Goal: Task Accomplishment & Management: Check status

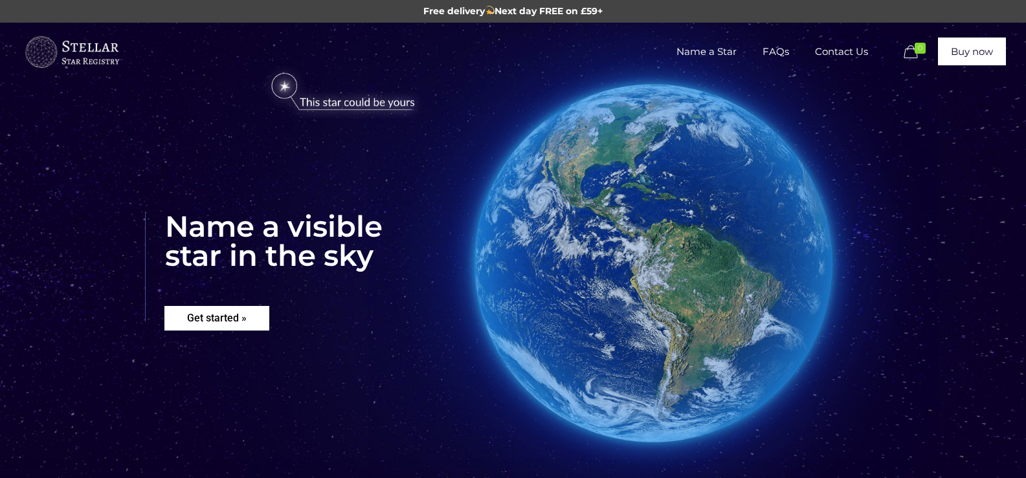
click at [217, 315] on rs-layer "Get started »" at bounding box center [216, 318] width 105 height 25
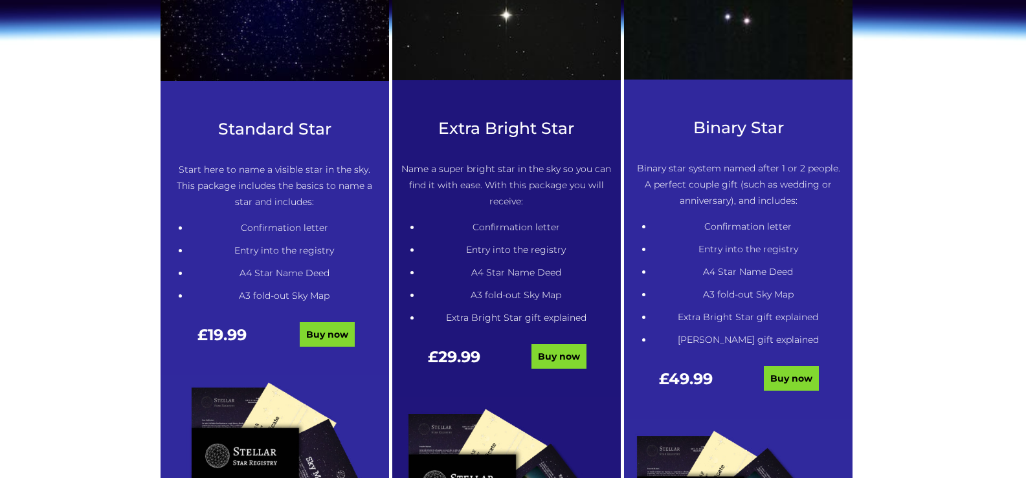
scroll to position [786, 0]
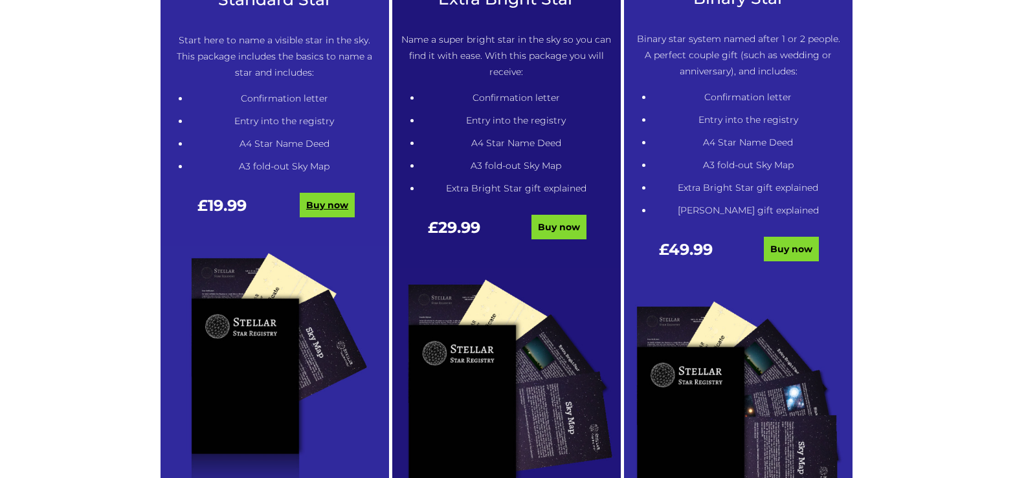
click at [338, 206] on link "Buy now" at bounding box center [327, 205] width 55 height 25
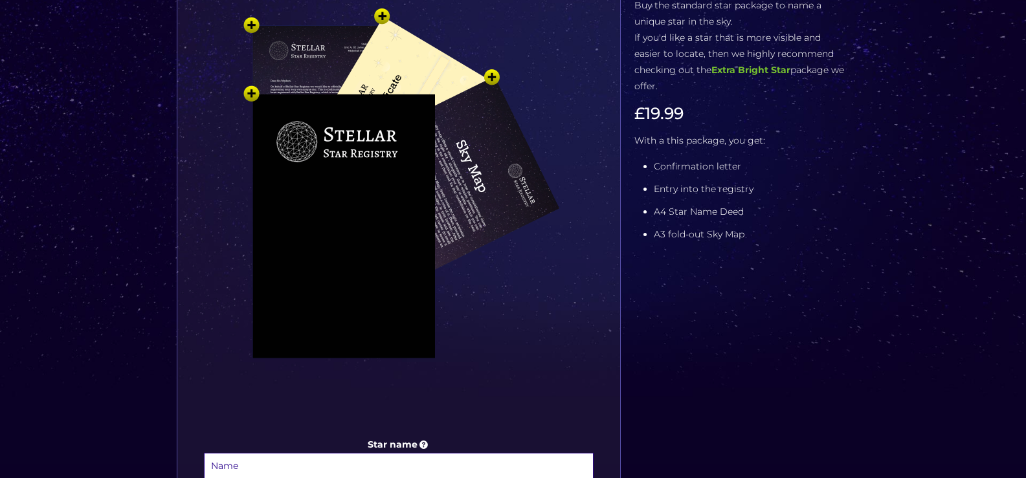
scroll to position [388, 0]
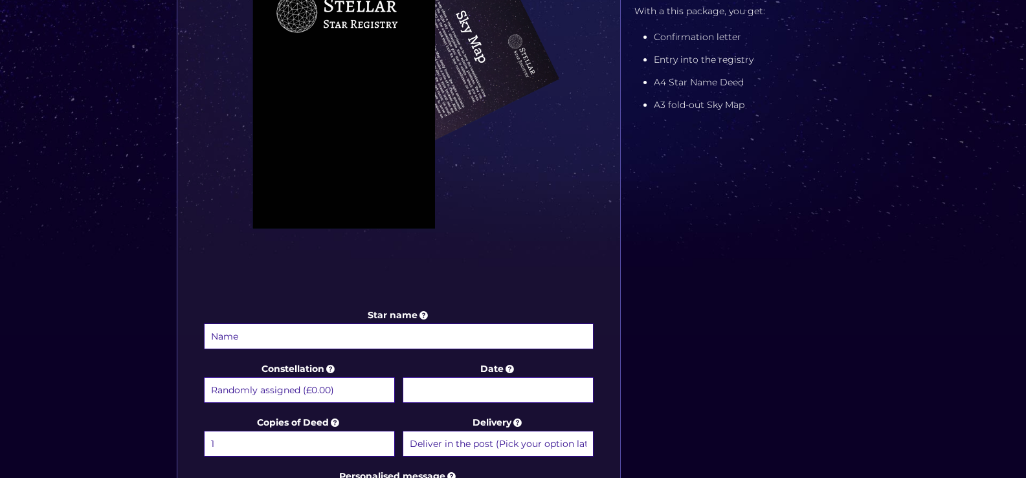
click at [295, 337] on input "Star name" at bounding box center [399, 337] width 390 height 26
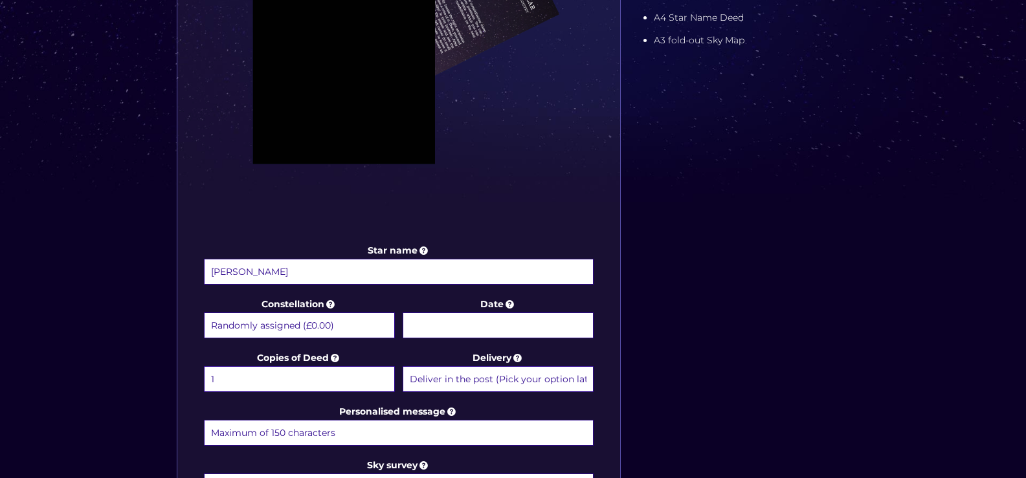
scroll to position [518, 0]
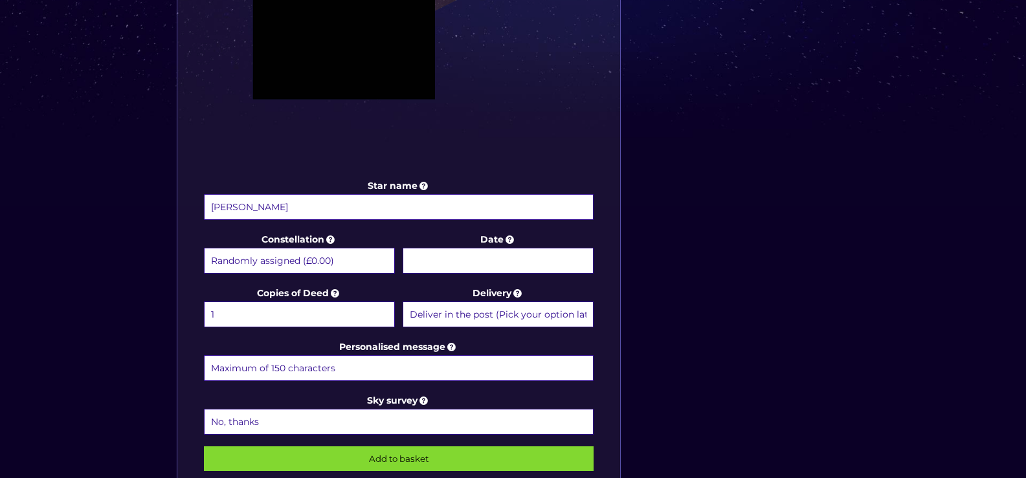
type input "Little Lou"
click at [494, 262] on input "Date" at bounding box center [498, 261] width 191 height 26
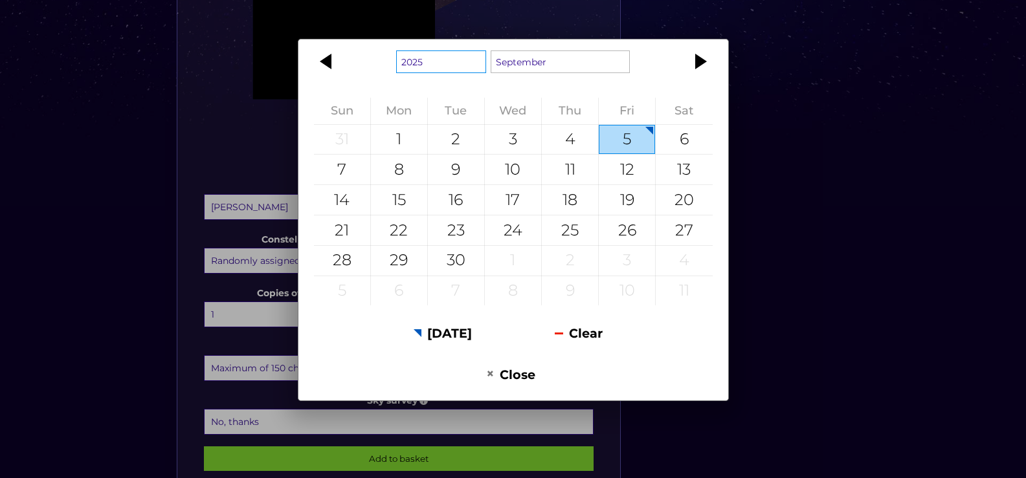
click at [478, 66] on select "1925 1926 1927 1928 1929 1930 1931 1932 1933 1934 1935 1936 1937 1938 1939 1940…" at bounding box center [441, 61] width 90 height 23
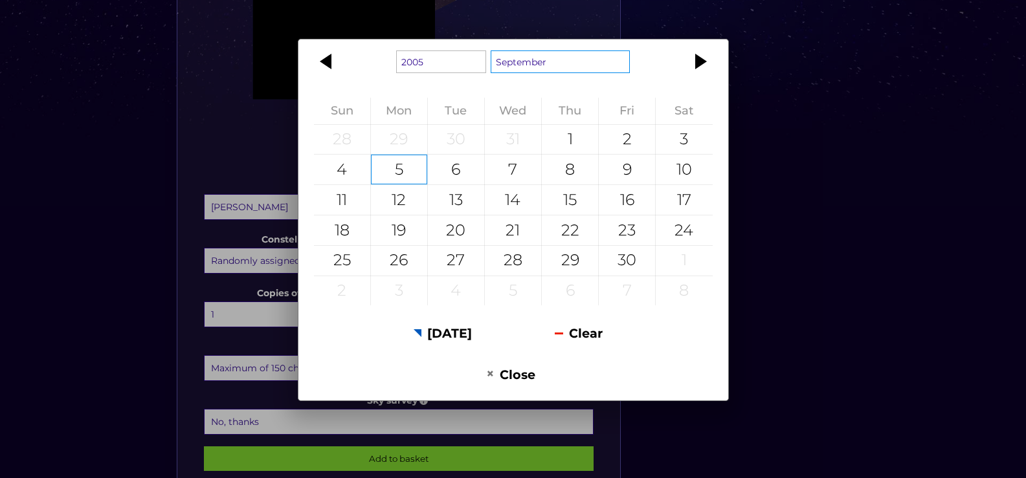
click at [537, 65] on select "January February March April May June July August September October November De…" at bounding box center [561, 61] width 140 height 23
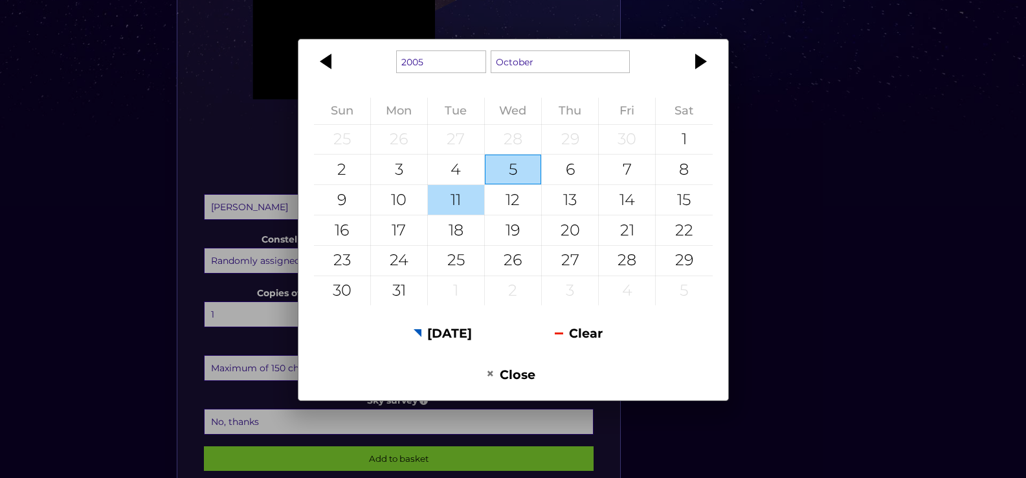
click at [471, 205] on div "11" at bounding box center [456, 200] width 56 height 30
type input "[DATE]"
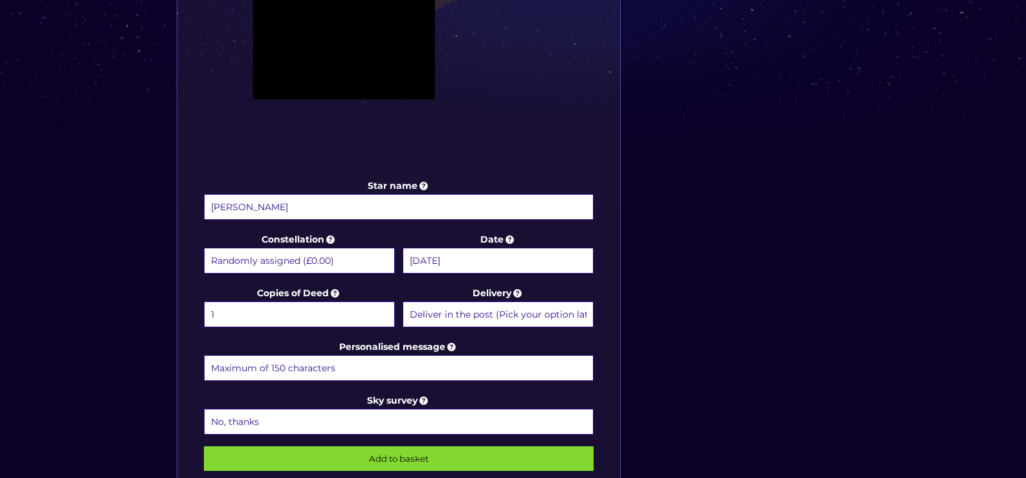
scroll to position [583, 0]
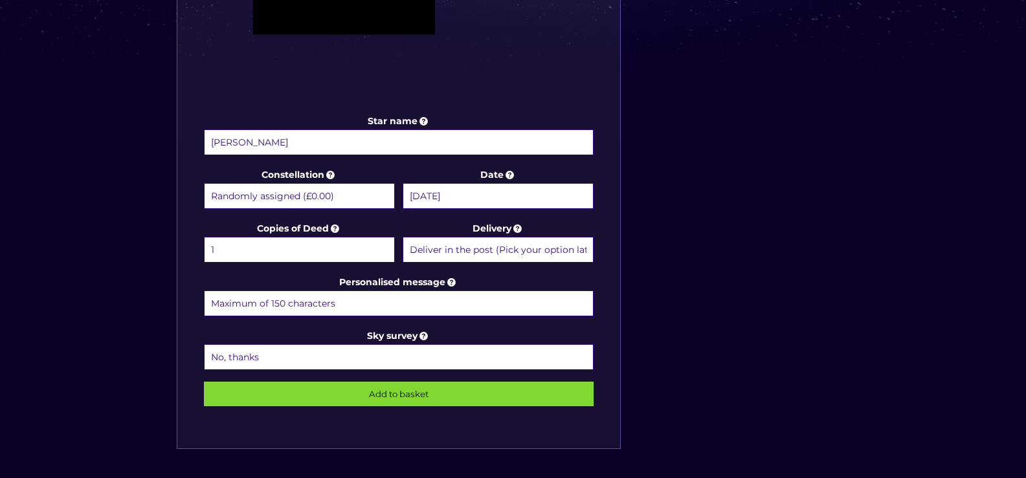
click at [542, 250] on select "Deliver in the post (Pick your option later) Deliver in the post and by Email (…" at bounding box center [498, 250] width 191 height 26
click at [608, 251] on div "Star name Little Lou Star name two (Optional) Constellation Randomly assigned (…" at bounding box center [398, 48] width 443 height 801
click at [423, 336] on icon at bounding box center [424, 336] width 13 height 12
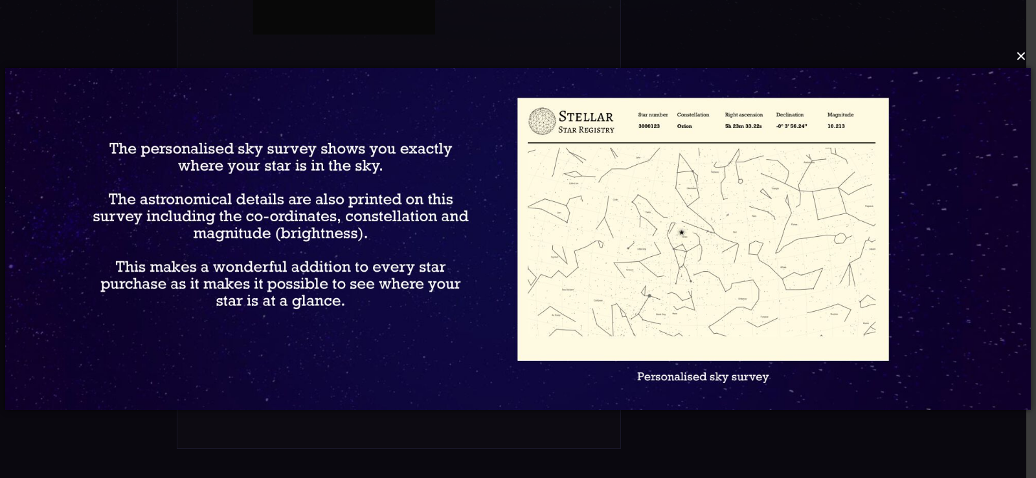
click at [1025, 61] on button "×" at bounding box center [517, 56] width 1025 height 28
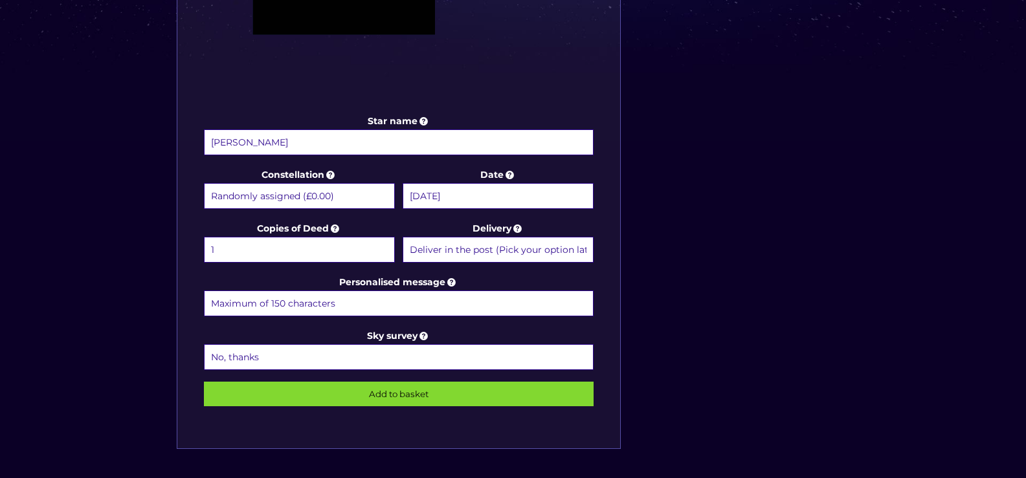
click at [345, 352] on select "No, thanks 1 (+£6.99) 2 (+£11.99) 3 (+£16.99) 4 (+£21.99) 5 (+£26.99) 6 (+£31.9…" at bounding box center [399, 357] width 390 height 26
click at [608, 184] on div "Star name Little Lou Star name two (Optional) Constellation Randomly assigned (…" at bounding box center [398, 48] width 443 height 801
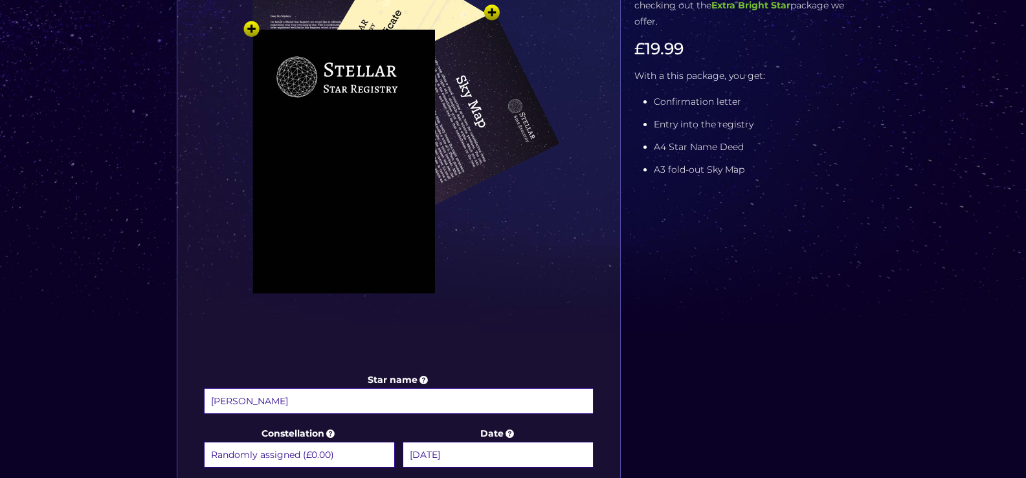
scroll to position [194, 0]
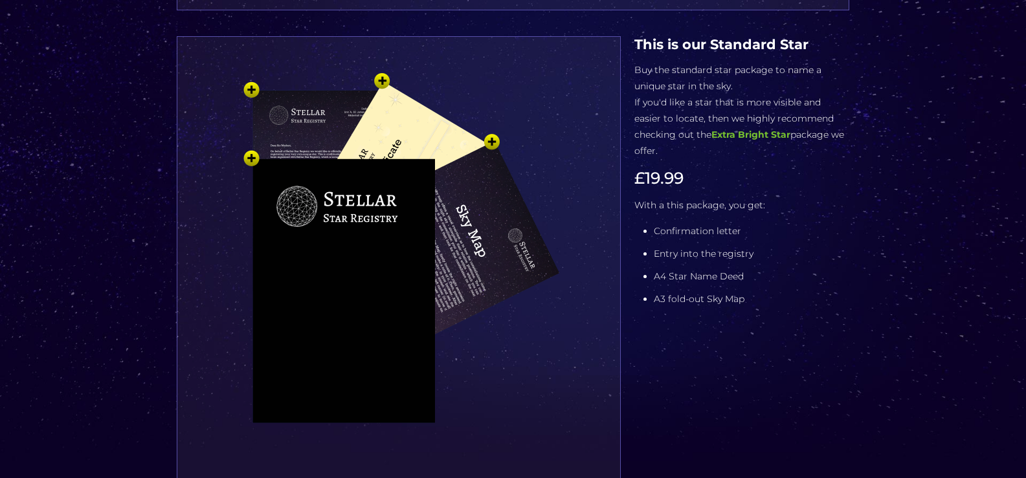
click at [308, 266] on img at bounding box center [399, 282] width 388 height 427
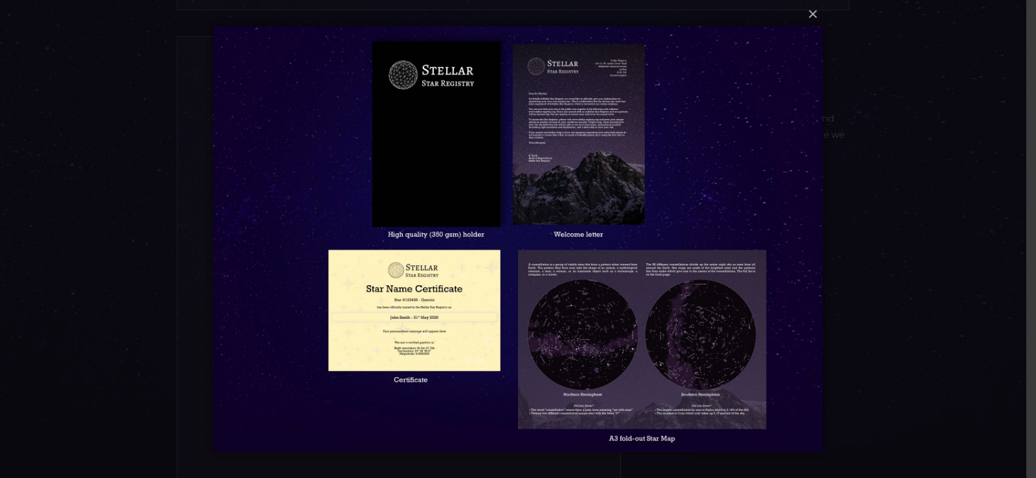
click at [429, 313] on img at bounding box center [517, 239] width 609 height 478
click at [814, 16] on button "×" at bounding box center [516, 14] width 609 height 28
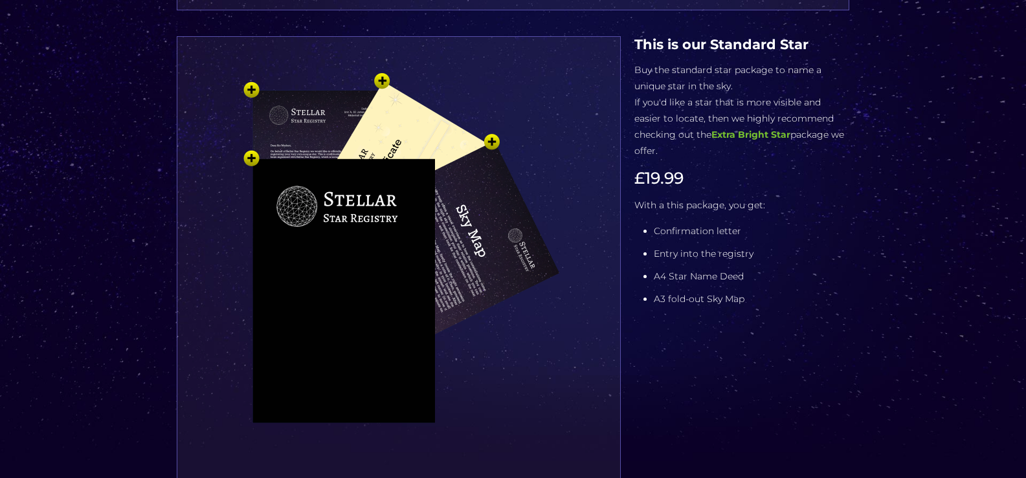
click at [405, 129] on img at bounding box center [399, 282] width 388 height 427
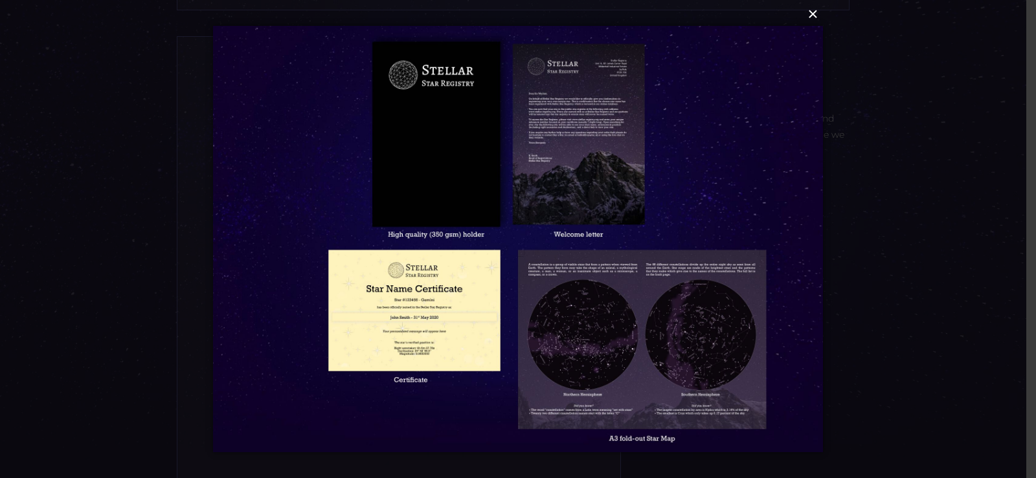
click at [810, 17] on button "×" at bounding box center [516, 14] width 609 height 28
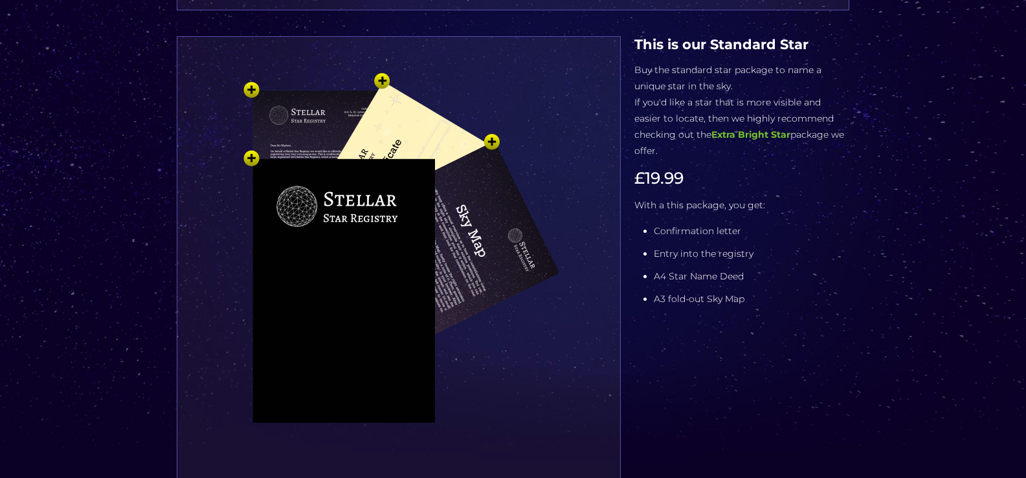
click at [381, 79] on img at bounding box center [399, 282] width 388 height 427
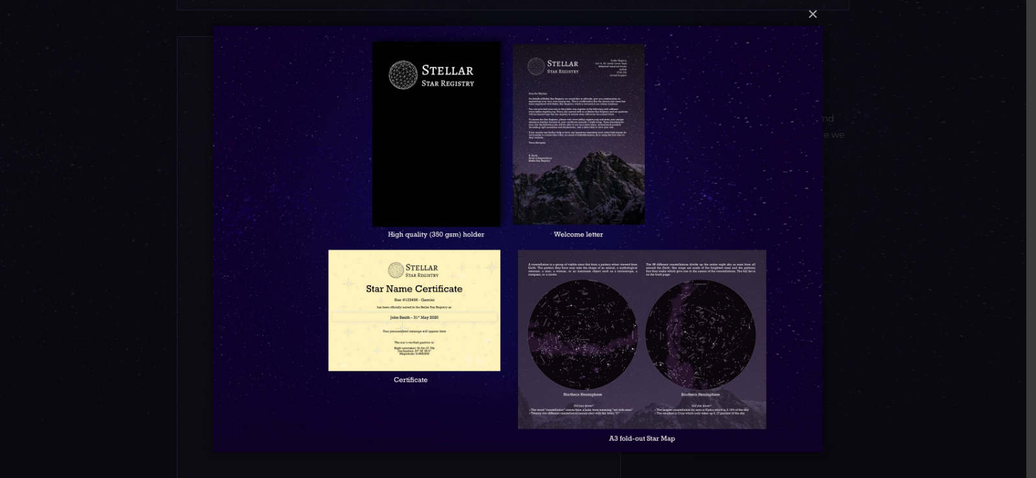
click at [411, 338] on img at bounding box center [517, 239] width 609 height 478
click at [814, 21] on button "×" at bounding box center [516, 14] width 609 height 28
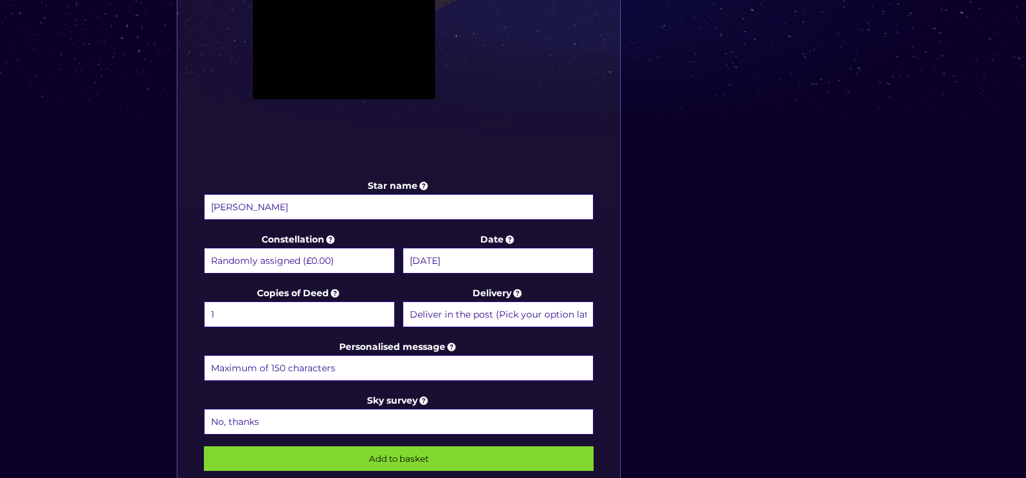
scroll to position [647, 0]
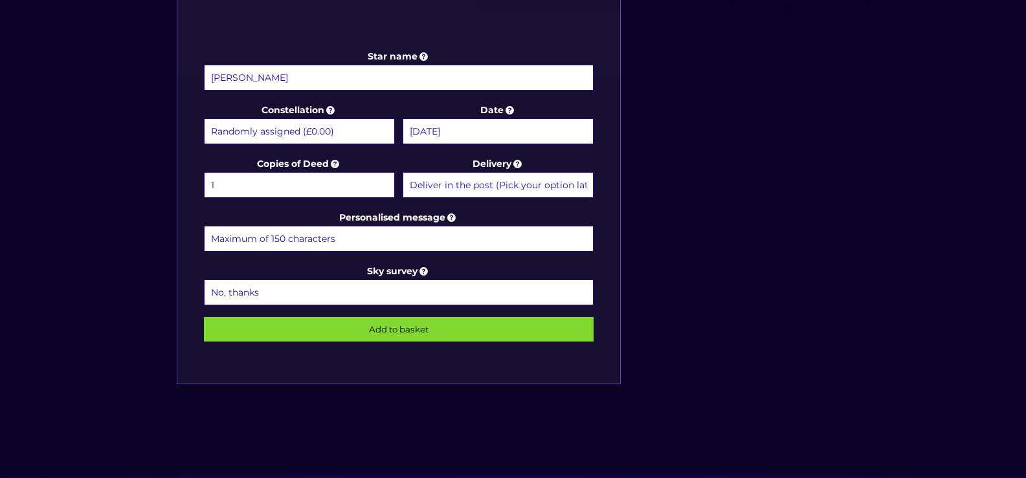
drag, startPoint x: 340, startPoint y: 241, endPoint x: 266, endPoint y: 238, distance: 74.5
click at [261, 239] on input "Personalised message" at bounding box center [399, 239] width 390 height 26
click at [342, 241] on input "Personalised message" at bounding box center [399, 239] width 390 height 26
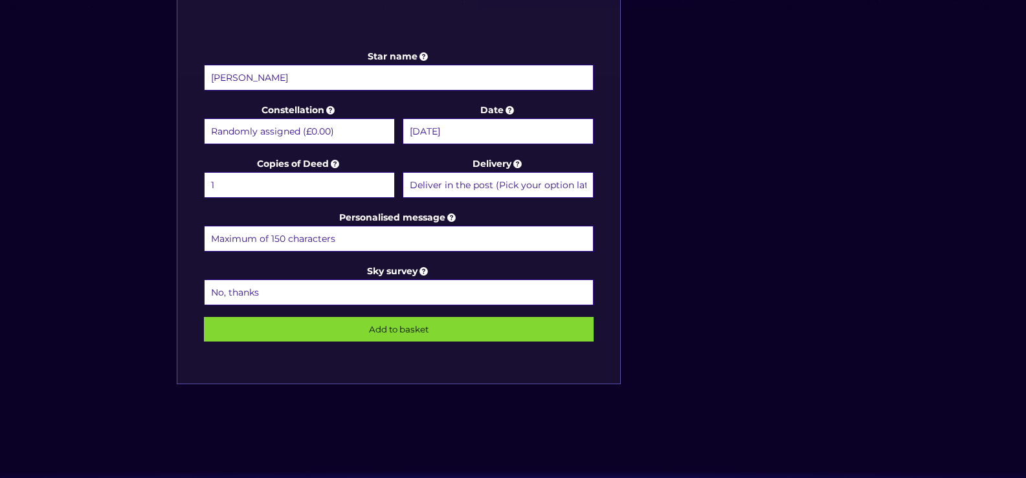
paste input "Happy 23rd, Lucy! You’ve been a star since day one—lighting up every room, ever…"
click at [355, 238] on input "Happy 23rd, Lucy! You’ve been a star since day one—lighting up every room, ever…" at bounding box center [399, 239] width 390 height 26
click at [287, 239] on input "Happy 23rd, Lucy! You’ve been a star since day one lighting up every room, ever…" at bounding box center [399, 239] width 390 height 26
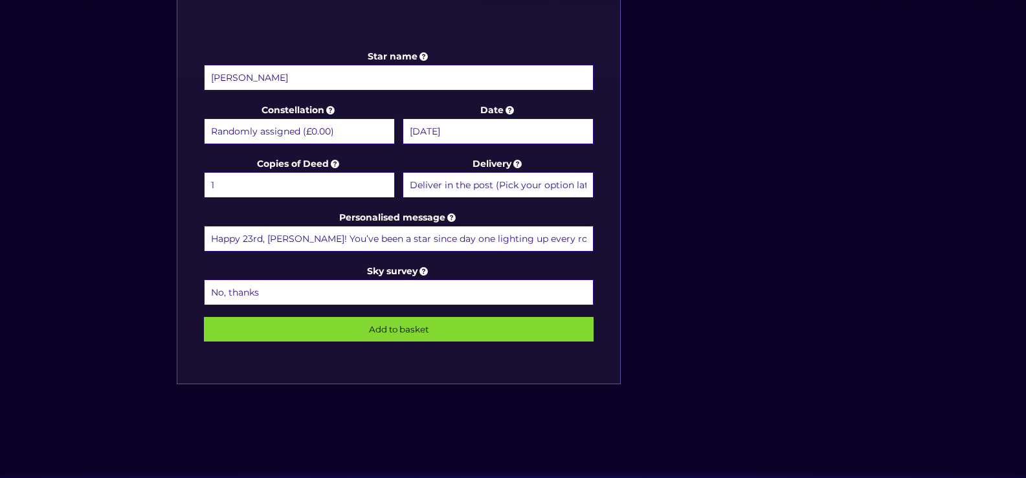
type input "Happy 23rd, Lou! You’ve been a star since day one lighting up every room, every…"
click at [337, 332] on input "Add to basket" at bounding box center [399, 329] width 390 height 25
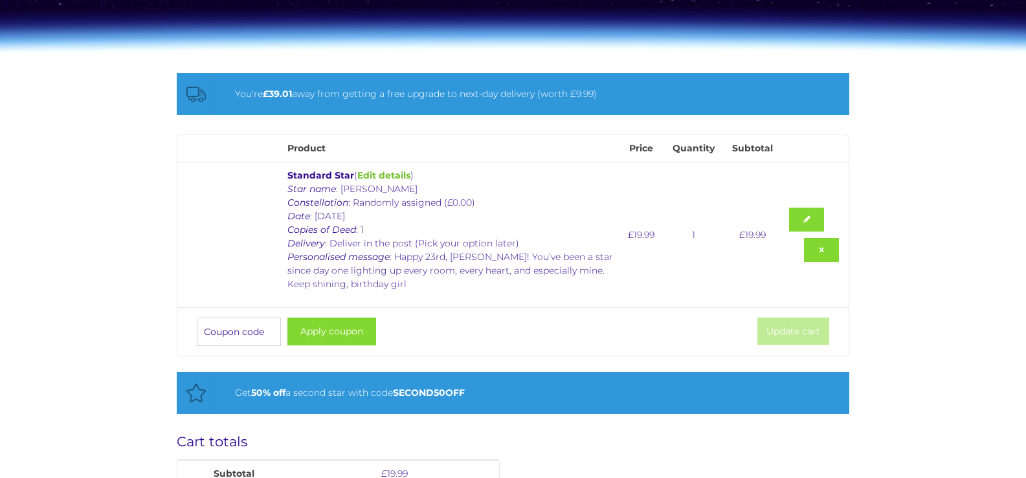
scroll to position [182, 0]
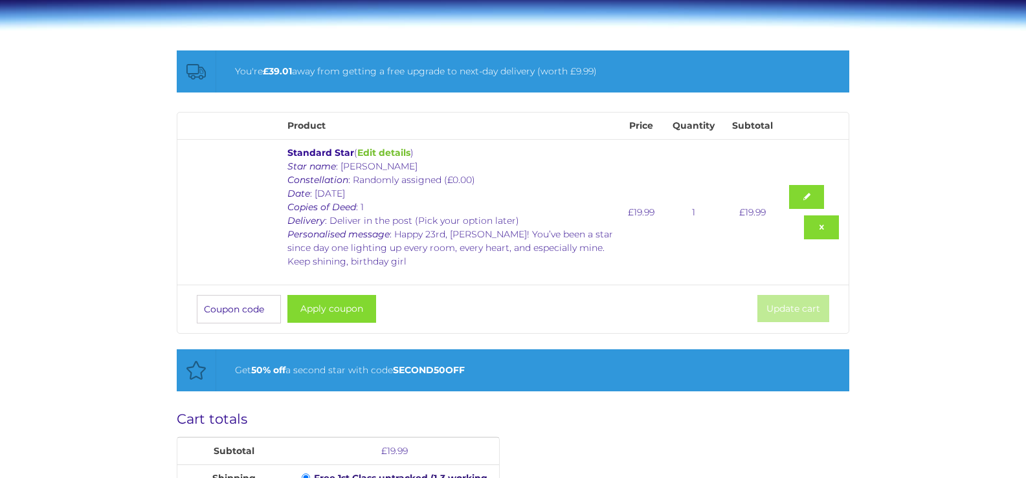
click at [246, 306] on input "Coupon:" at bounding box center [239, 309] width 84 height 28
type input "STAR25"
click at [318, 311] on button "Apply coupon" at bounding box center [331, 309] width 89 height 28
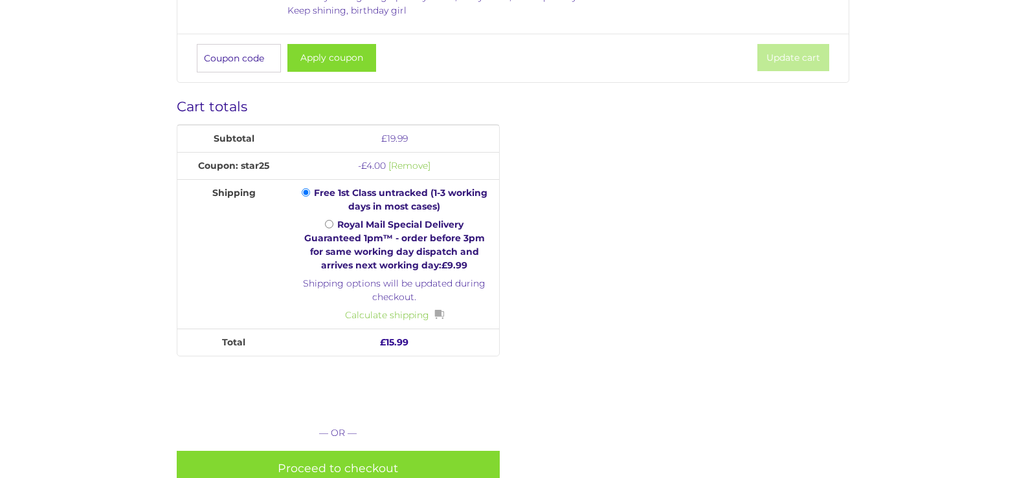
scroll to position [480, 0]
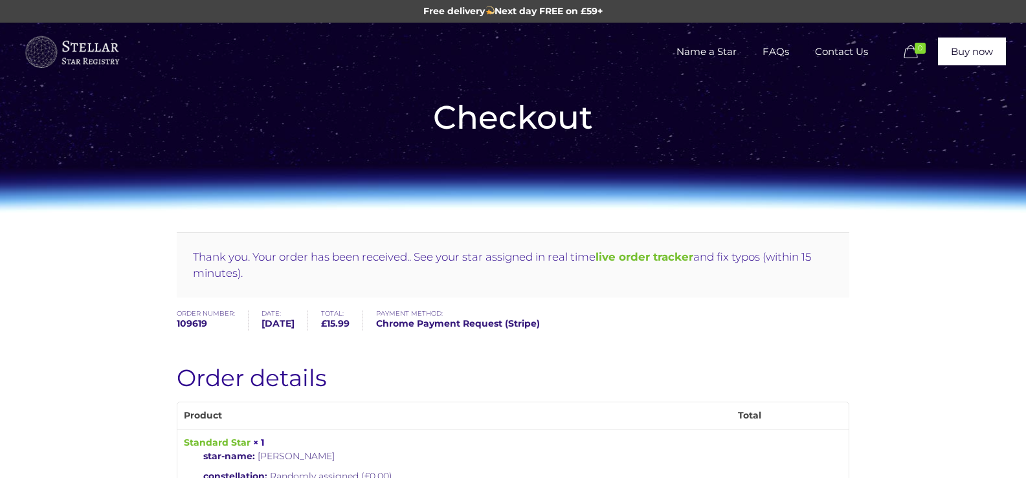
click at [60, 54] on img at bounding box center [71, 52] width 97 height 39
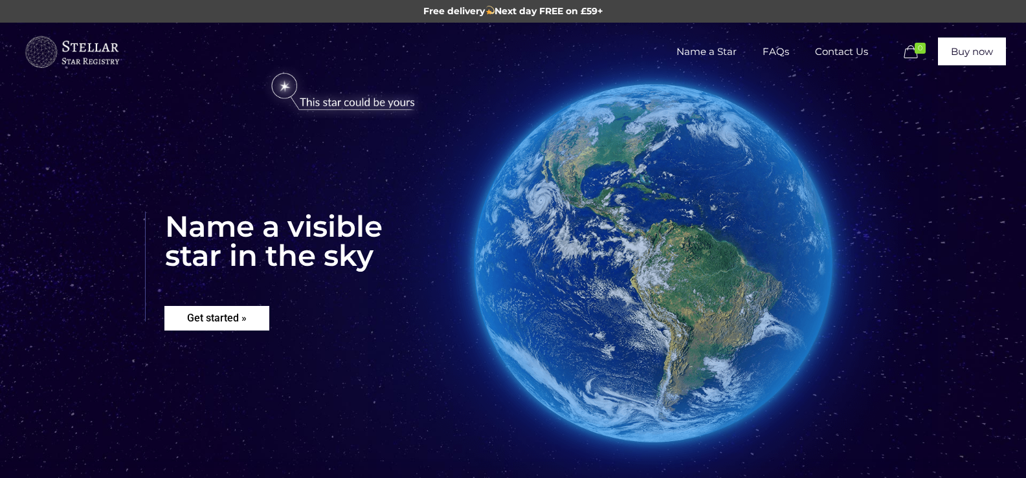
click at [224, 324] on rs-layer "Get started »" at bounding box center [216, 318] width 105 height 25
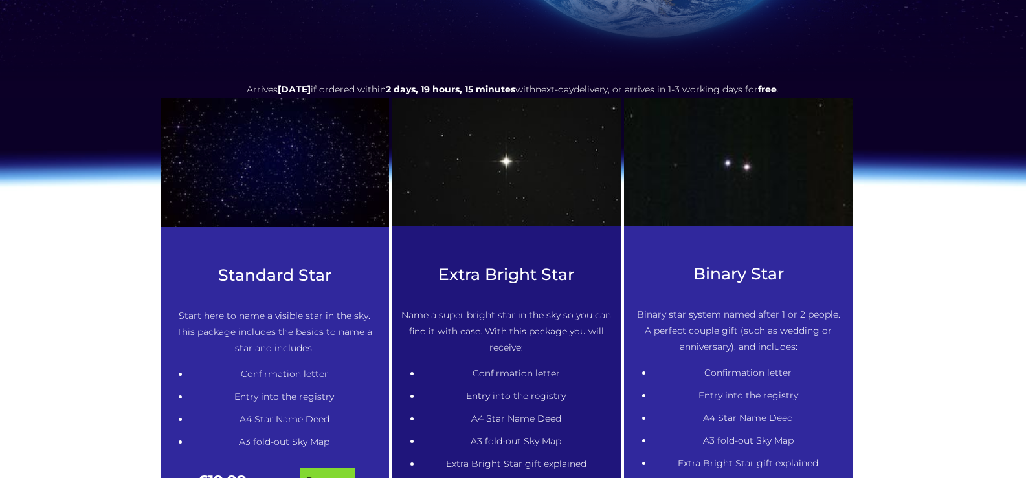
scroll to position [528, 0]
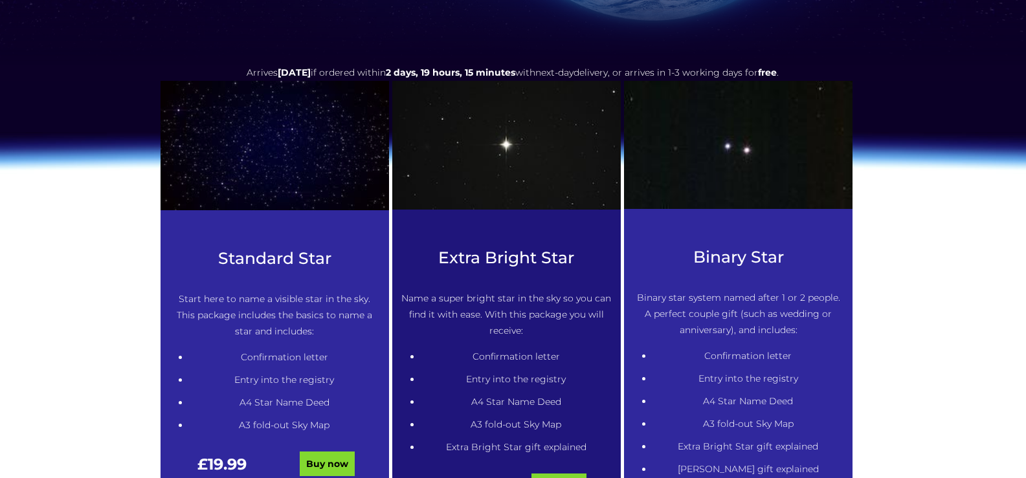
click at [276, 233] on div at bounding box center [275, 165] width 228 height 168
click at [313, 472] on link "Buy now" at bounding box center [327, 464] width 55 height 25
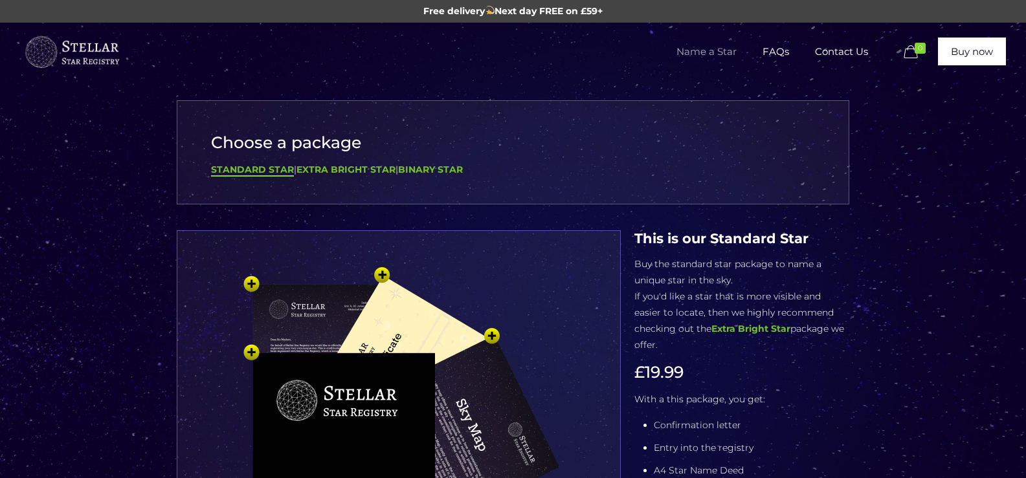
click at [381, 355] on img at bounding box center [399, 476] width 388 height 427
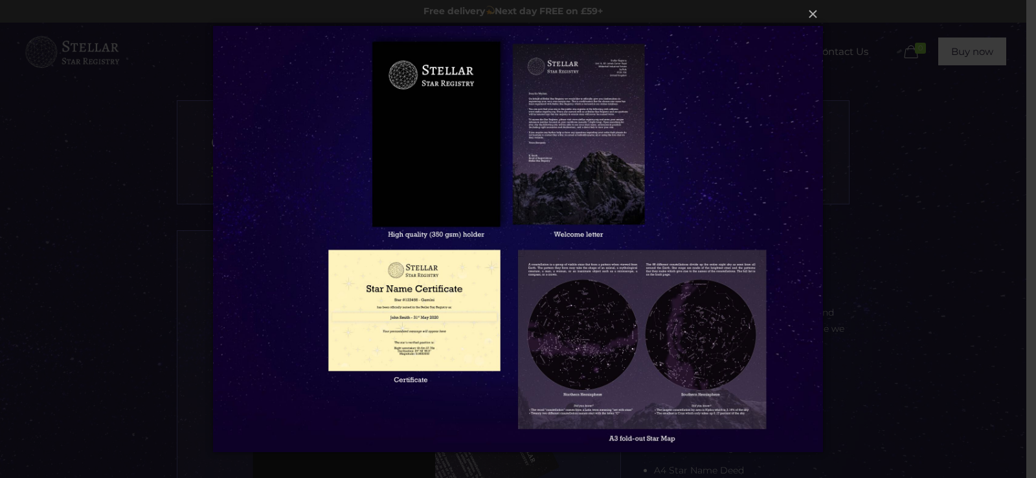
drag, startPoint x: 934, startPoint y: 1, endPoint x: 651, endPoint y: 170, distance: 329.5
click at [651, 170] on img at bounding box center [517, 239] width 609 height 478
click at [808, 16] on button "×" at bounding box center [516, 14] width 609 height 28
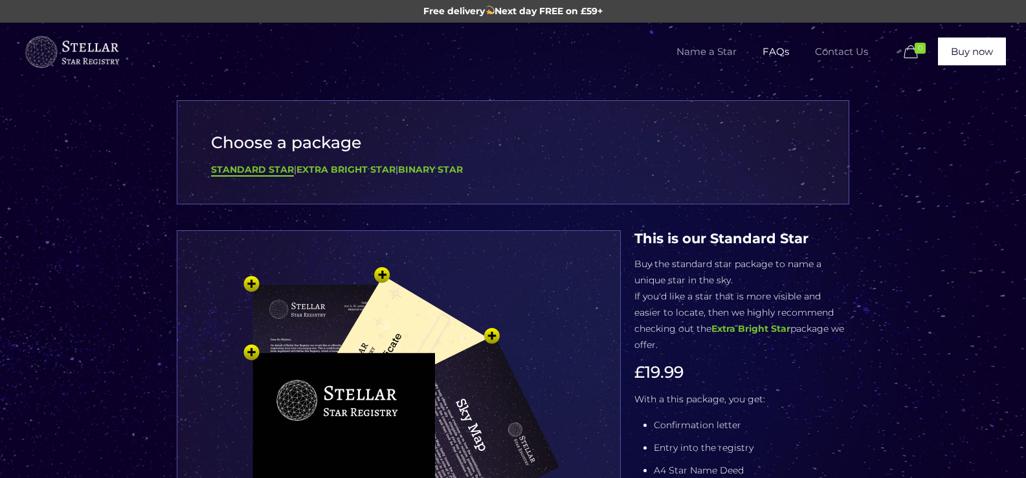
click at [842, 56] on span "Contact Us" at bounding box center [841, 51] width 79 height 39
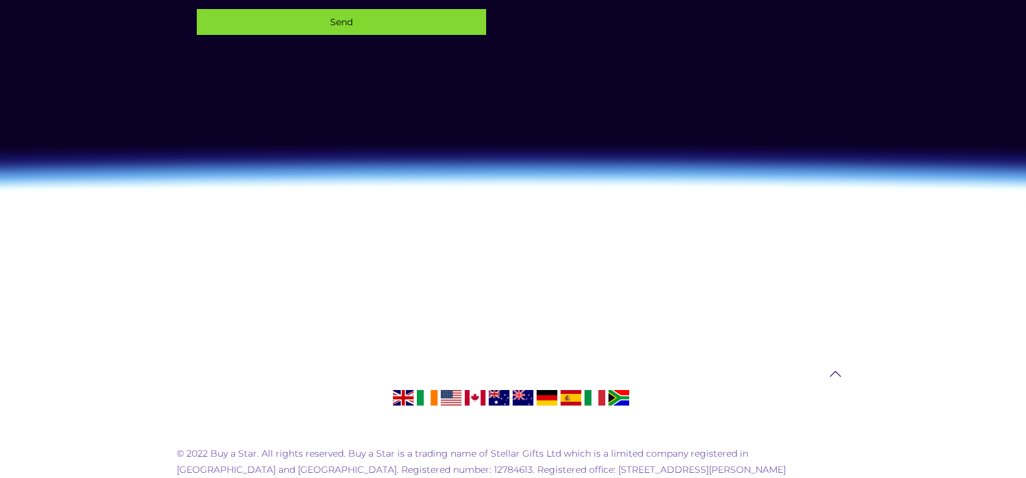
scroll to position [827, 0]
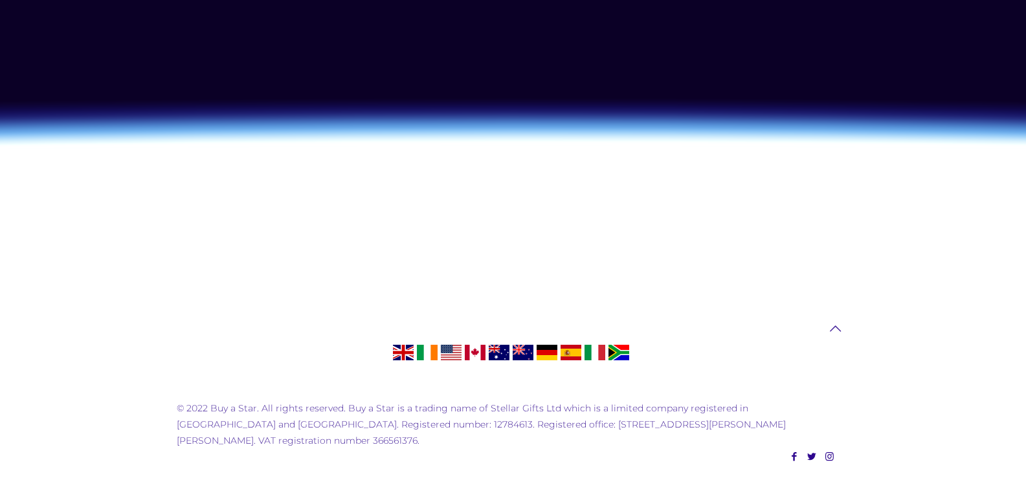
click at [845, 331] on link at bounding box center [835, 328] width 27 height 27
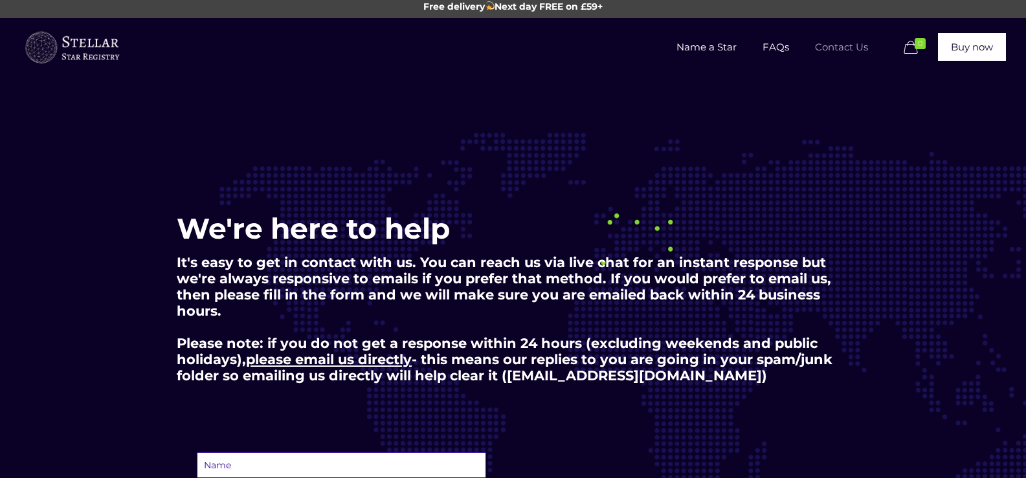
scroll to position [0, 0]
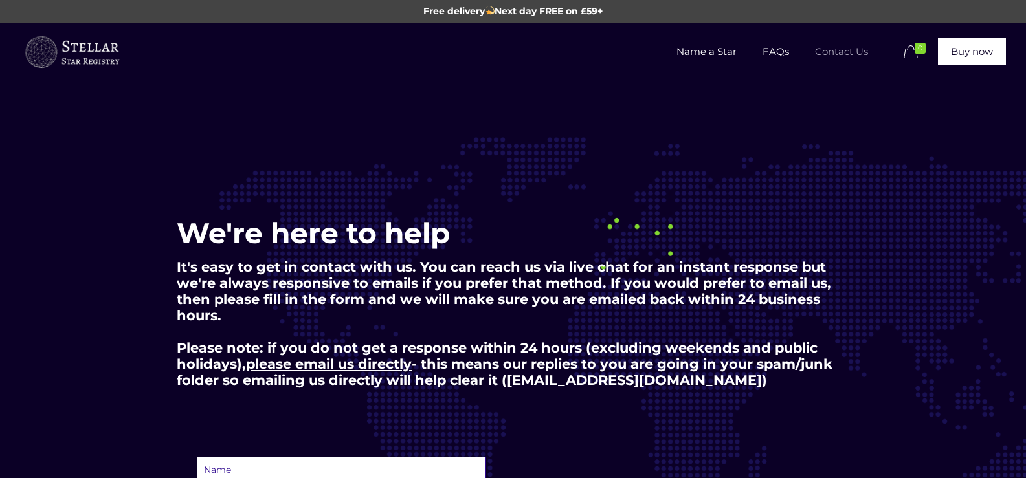
click at [66, 60] on img at bounding box center [71, 52] width 97 height 39
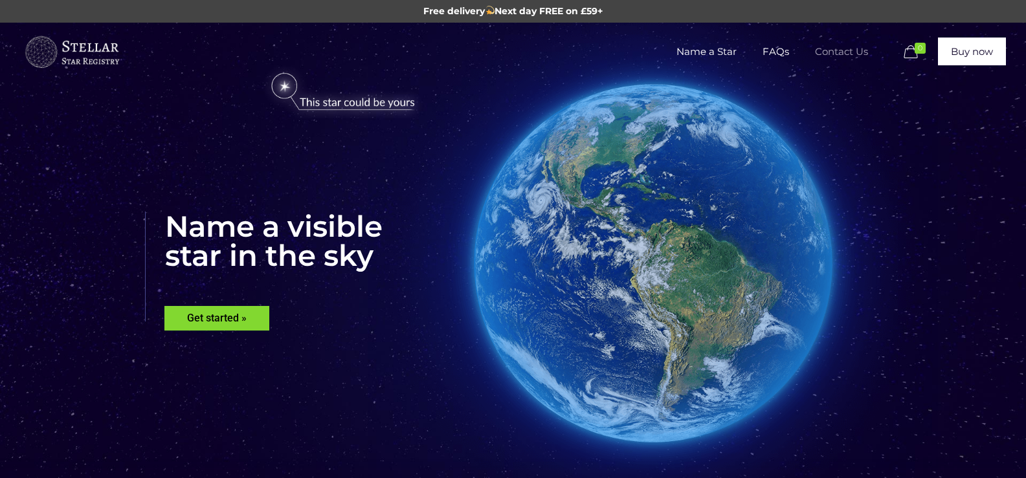
click at [827, 55] on span "Contact Us" at bounding box center [841, 51] width 79 height 39
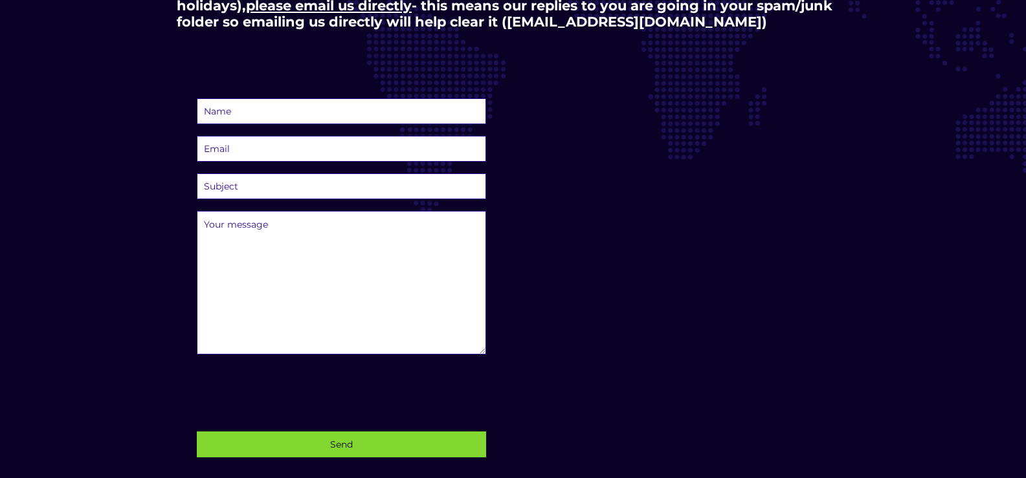
scroll to position [368, 0]
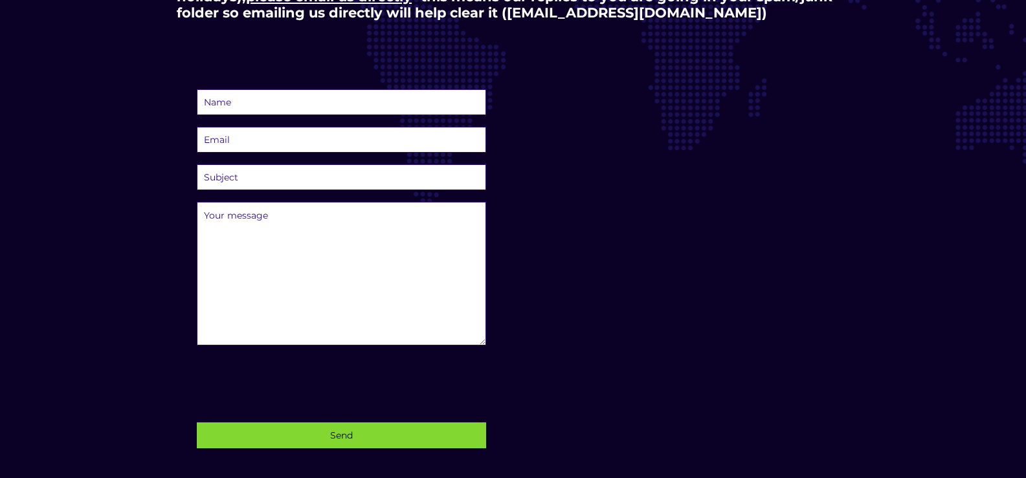
click at [373, 106] on input "text" at bounding box center [342, 102] width 290 height 26
type input "liam read"
click at [372, 139] on input "email" at bounding box center [342, 140] width 290 height 26
type input "liam.read.1992@gmail.com"
click at [357, 175] on select "Subject Question before I can place an order Multiple/corporate order of stars …" at bounding box center [342, 177] width 290 height 26
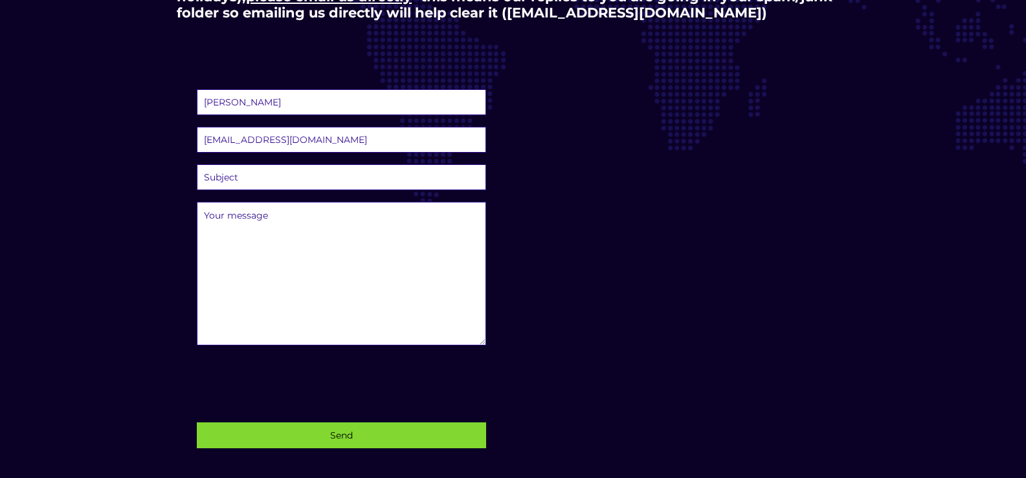
select select "existing-change"
click at [197, 164] on select "Subject Question before I can place an order Multiple/corporate order of stars …" at bounding box center [342, 177] width 290 height 26
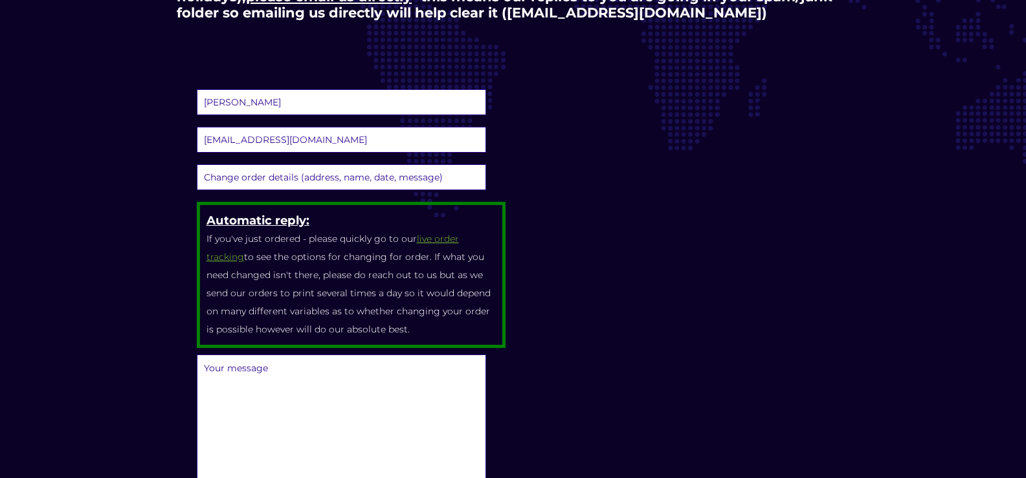
click at [434, 241] on link "live order tracking" at bounding box center [332, 248] width 252 height 30
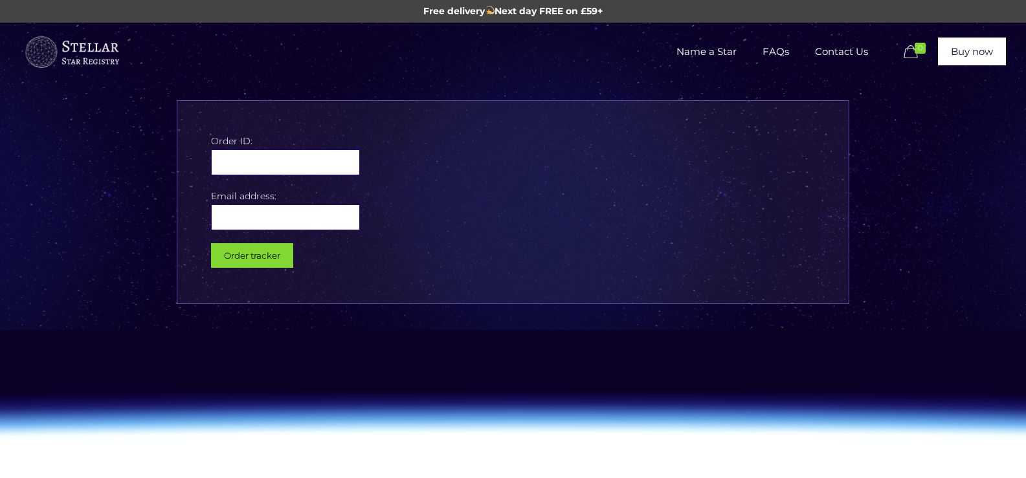
click at [272, 168] on input "text" at bounding box center [285, 163] width 149 height 26
type input "109619"
click at [270, 216] on input "email" at bounding box center [285, 218] width 149 height 26
type input "liam.read.1992@gmail.com"
click at [258, 260] on input "Order tracker" at bounding box center [252, 255] width 82 height 25
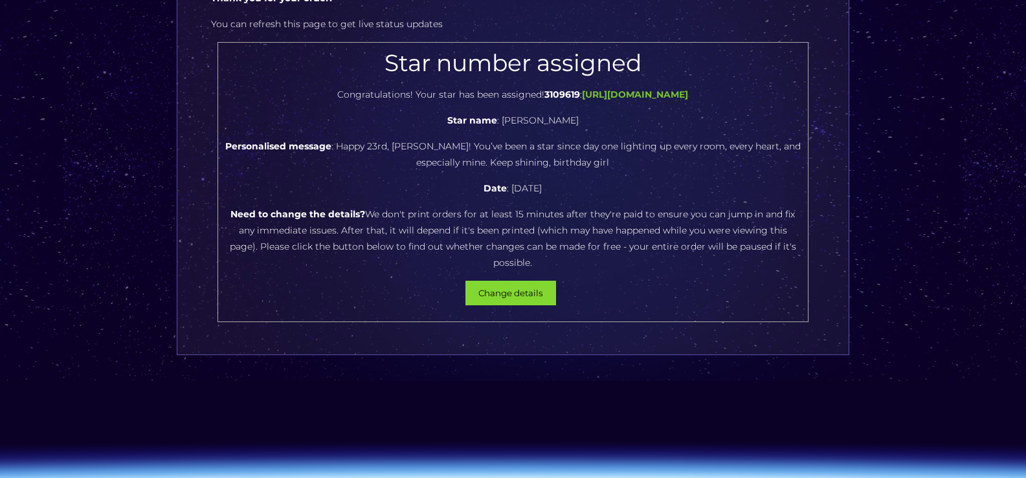
scroll to position [148, 0]
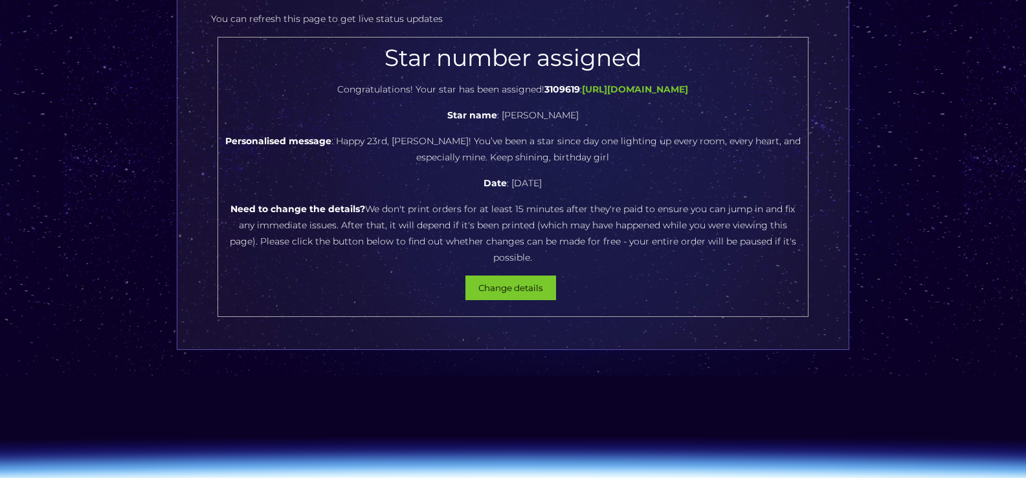
click at [494, 291] on button "Change details" at bounding box center [510, 288] width 91 height 25
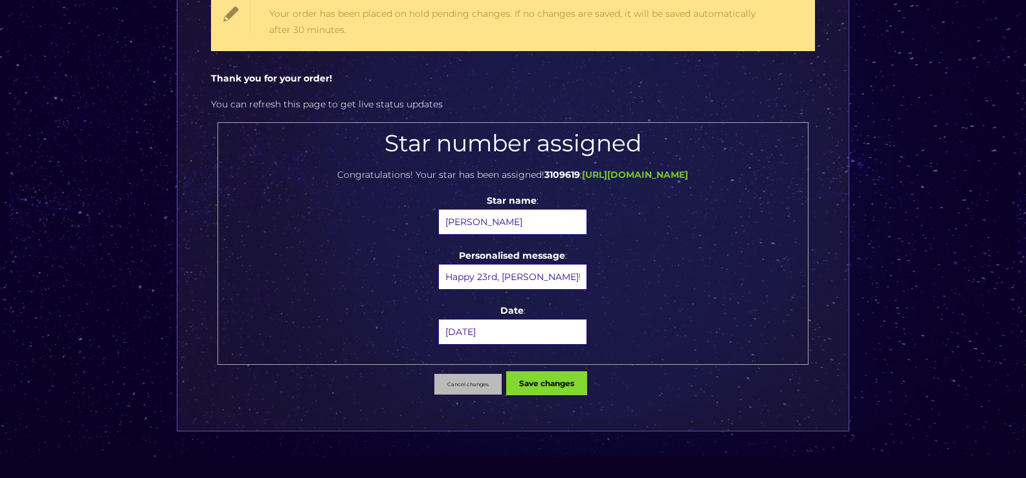
scroll to position [145, 0]
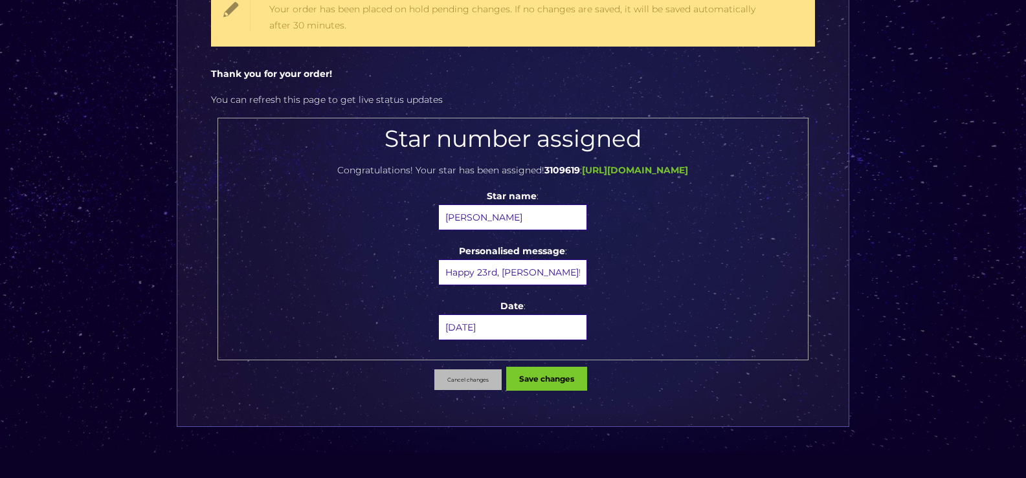
click at [524, 375] on button "Save changes" at bounding box center [546, 379] width 81 height 24
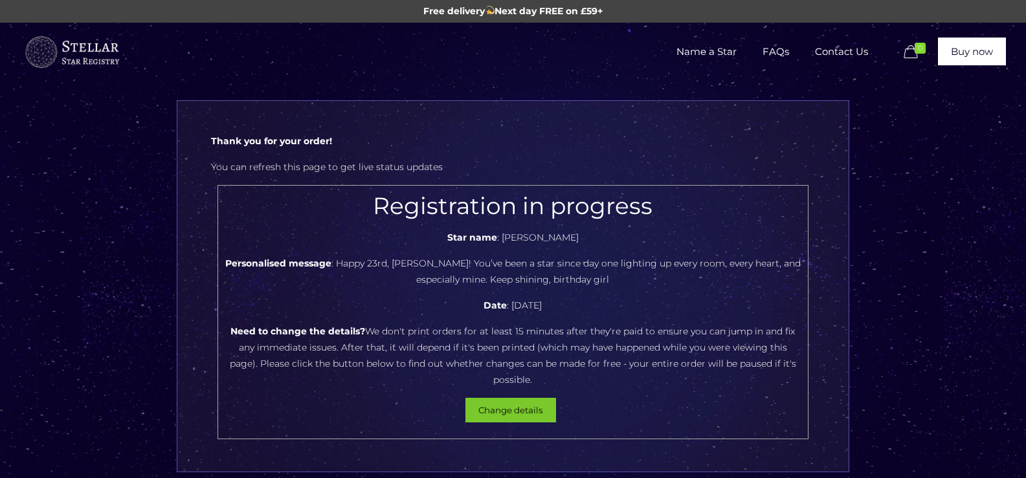
click at [500, 409] on button "Change details" at bounding box center [510, 410] width 91 height 25
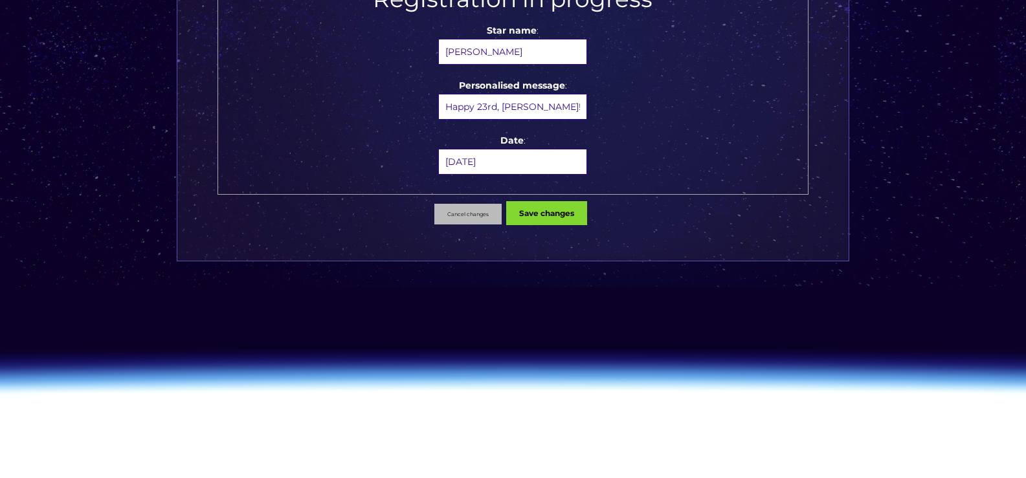
scroll to position [311, 0]
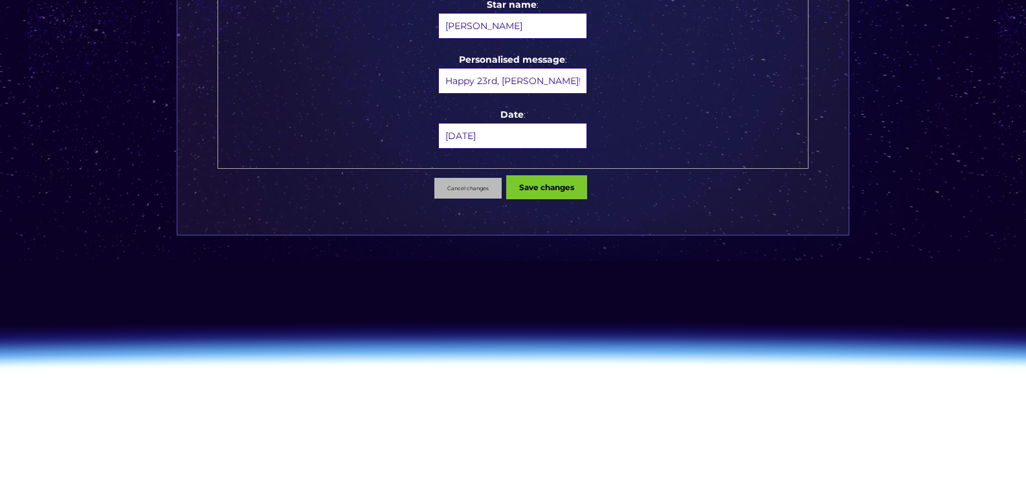
click at [550, 179] on button "Save changes" at bounding box center [546, 187] width 81 height 24
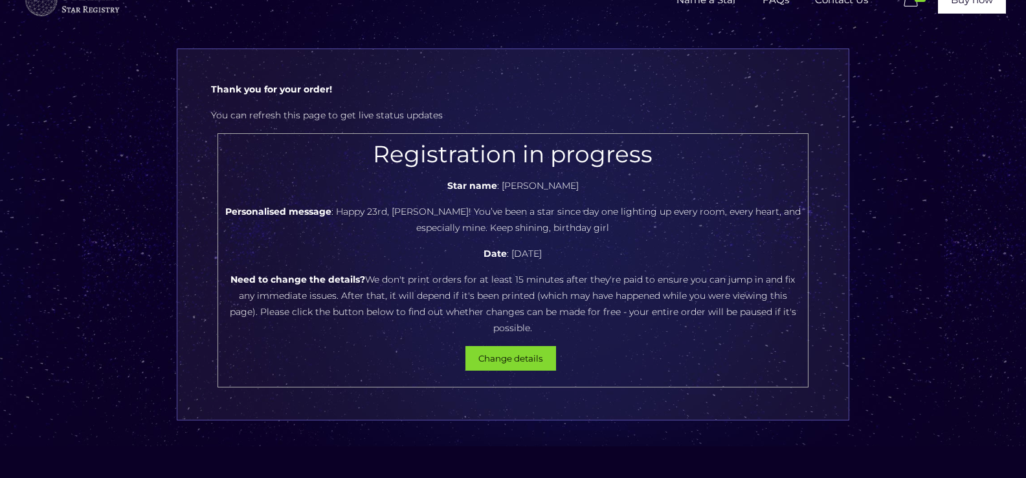
scroll to position [26, 0]
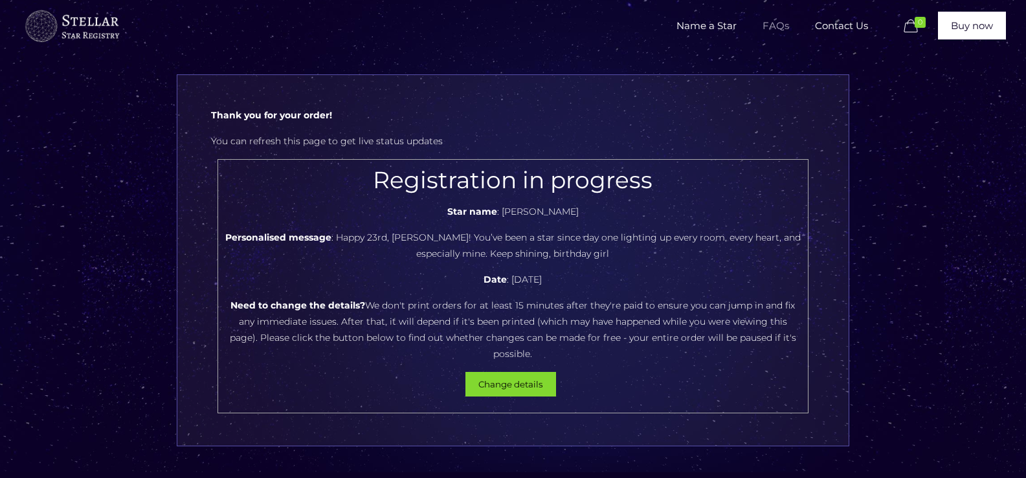
click at [782, 22] on span "FAQs" at bounding box center [776, 25] width 52 height 39
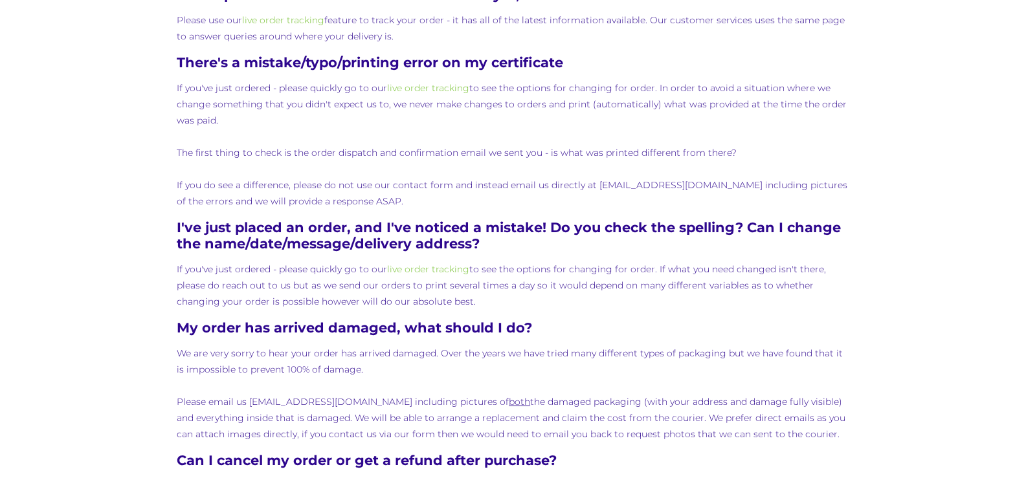
scroll to position [1139, 0]
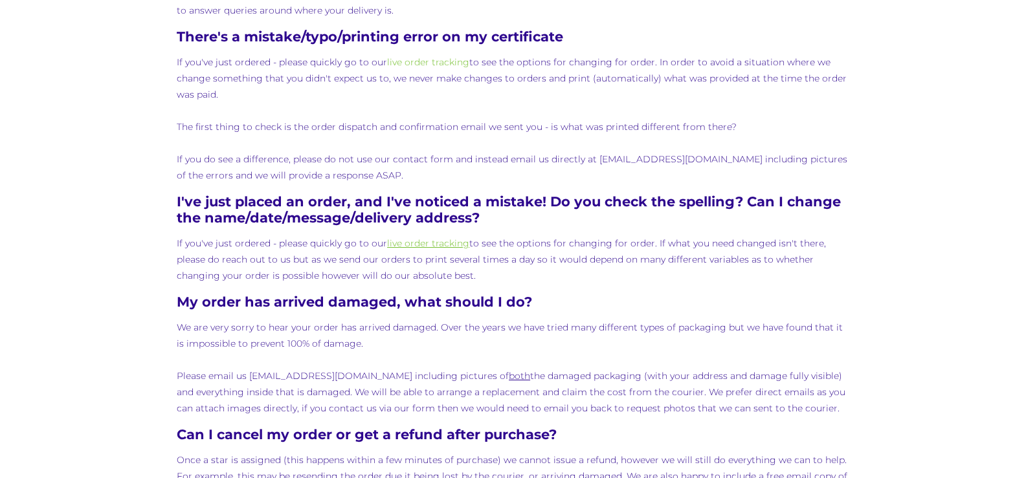
click at [451, 245] on link "live order tracking" at bounding box center [428, 244] width 82 height 12
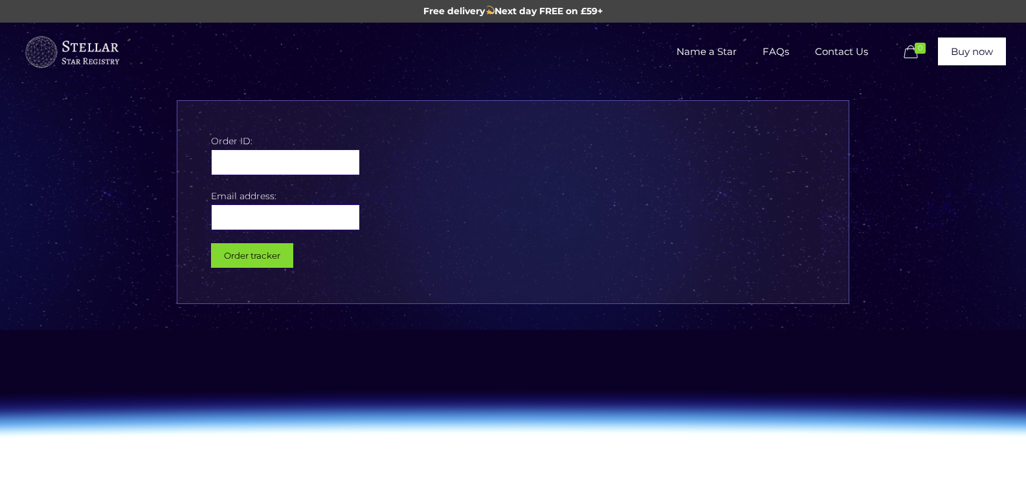
click at [245, 162] on input "text" at bounding box center [285, 163] width 149 height 26
type input "109619"
click at [273, 210] on input "email" at bounding box center [285, 218] width 149 height 26
type input "liam.read.1992@gmail.com"
click at [259, 258] on input "Order tracker" at bounding box center [252, 255] width 82 height 25
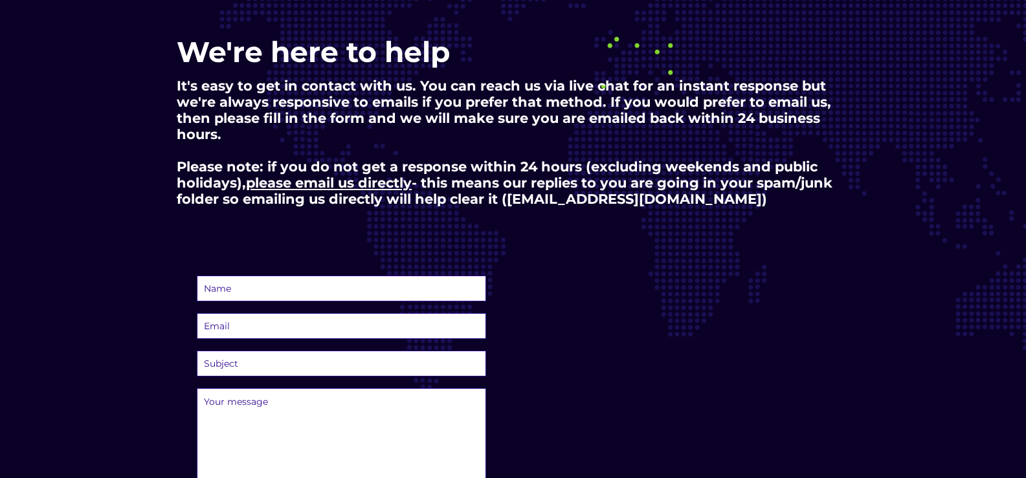
scroll to position [285, 0]
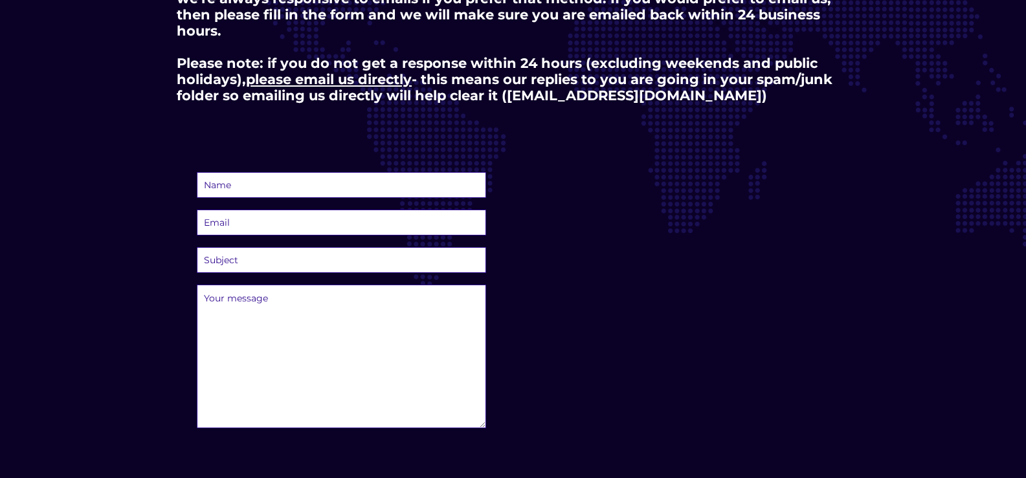
click at [234, 192] on input "text" at bounding box center [342, 185] width 290 height 26
type input "liam read"
click at [235, 228] on input "email" at bounding box center [342, 223] width 290 height 26
type input "[EMAIL_ADDRESS][DOMAIN_NAME]"
click at [284, 258] on select "Subject Question before I can place an order Multiple/corporate order of stars …" at bounding box center [342, 260] width 290 height 26
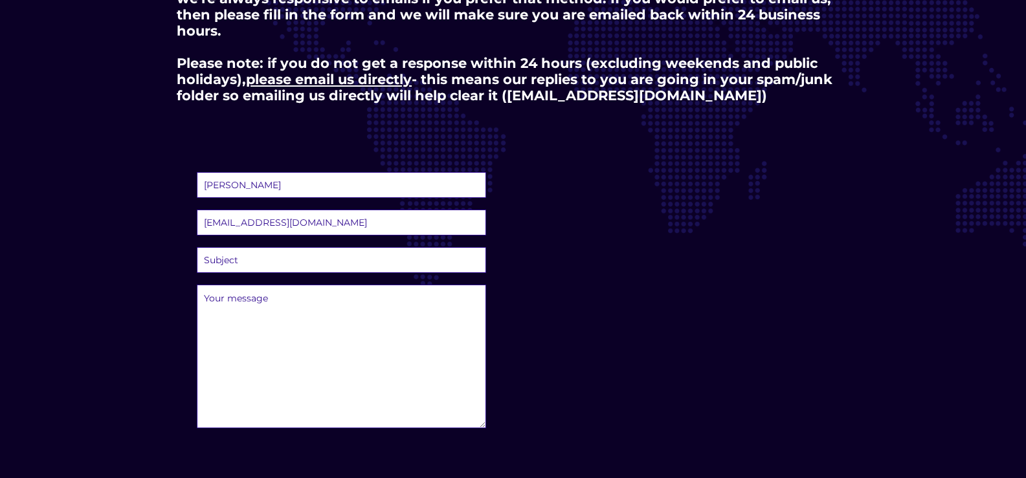
select select "existing-change"
click at [284, 258] on select "Subject Question before I can place an order Multiple/corporate order of stars …" at bounding box center [342, 260] width 290 height 26
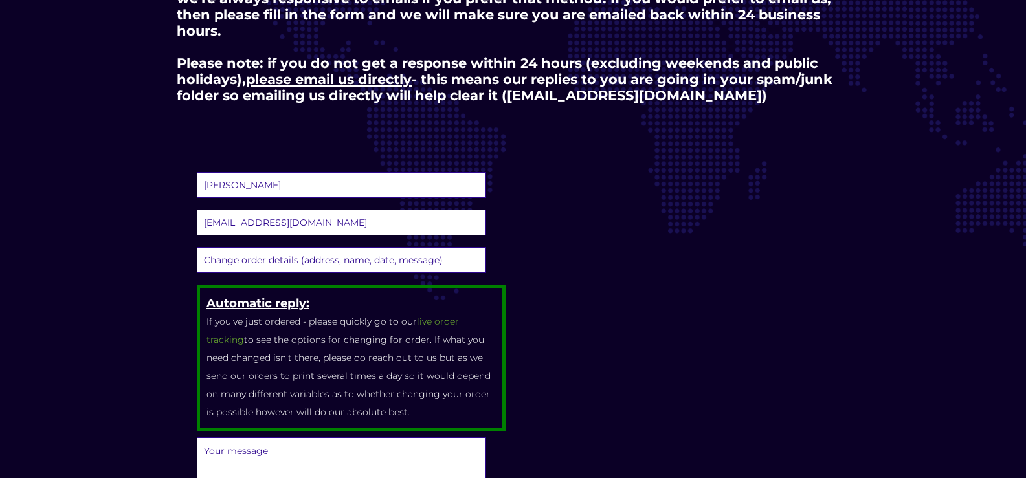
click at [551, 307] on div "We're here to help It's easy to get in contact with us. You can reach us via li…" at bounding box center [513, 332] width 686 height 801
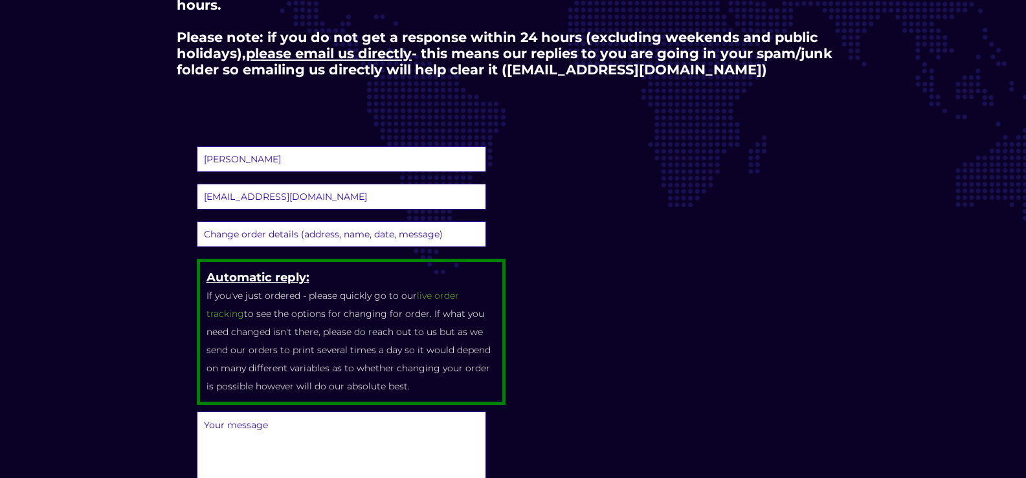
scroll to position [414, 0]
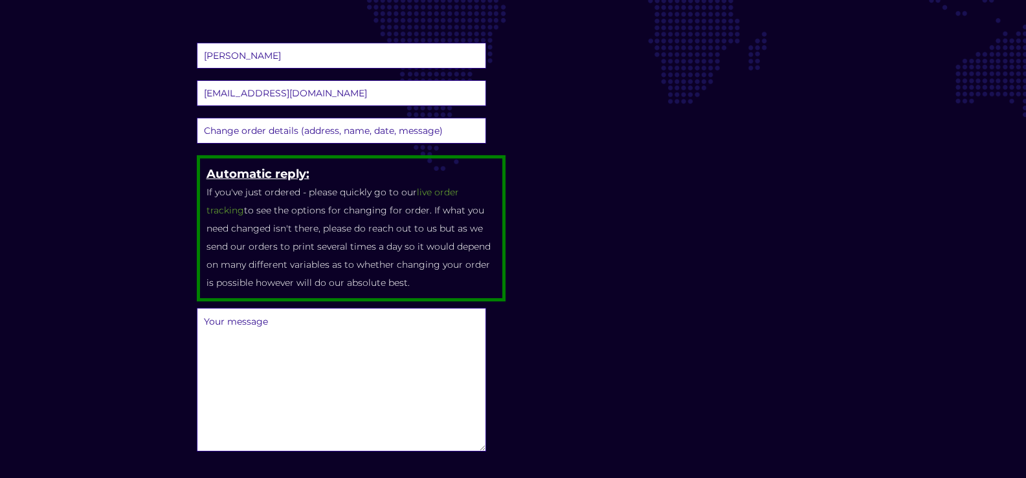
click at [337, 366] on textarea at bounding box center [342, 380] width 290 height 144
click at [387, 322] on textarea "i need to change the delivery address to 29 Carnforth close wallsend" at bounding box center [342, 380] width 290 height 144
click at [290, 335] on textarea "i need to change the delivery address to 29 Carnforth close wallsend" at bounding box center [342, 380] width 290 height 144
click at [273, 386] on textarea "I need to change the delivery address to 29 Carnforth close Wallsend Newcastle …" at bounding box center [342, 380] width 290 height 144
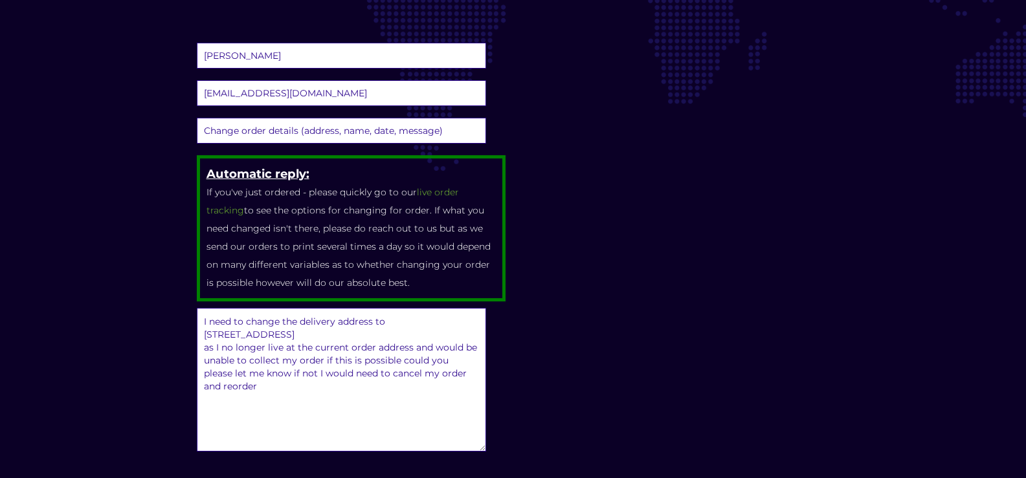
click at [293, 423] on textarea "I need to change the delivery address to 29 Carnforth close Wallsend Newcastle …" at bounding box center [342, 380] width 290 height 144
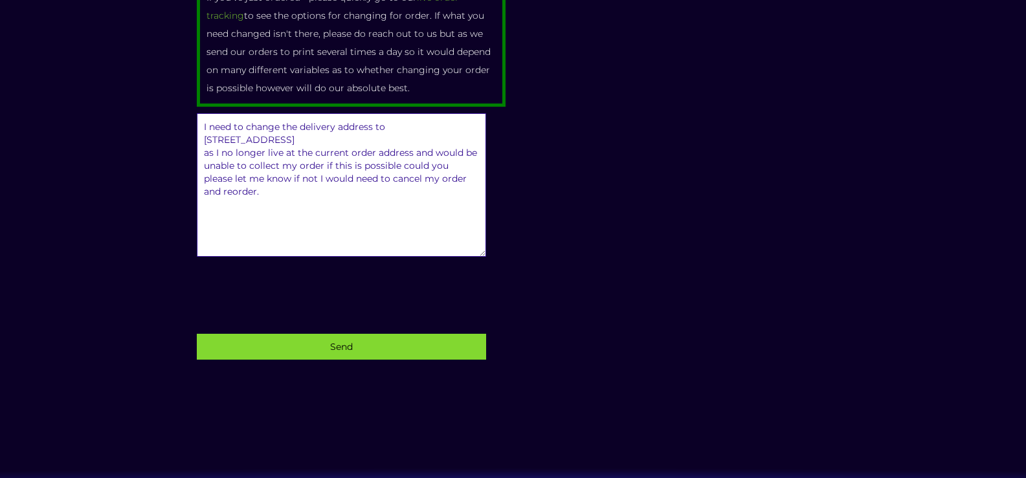
scroll to position [611, 0]
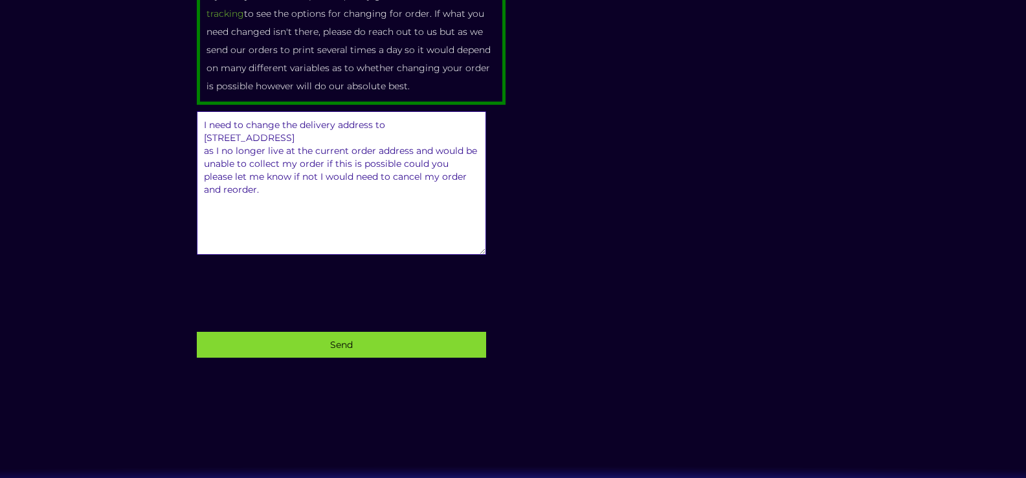
type textarea "I need to change the delivery address to 29 Carnforth close Wallsend Newcastle …"
click at [308, 344] on input "Send" at bounding box center [342, 345] width 290 height 26
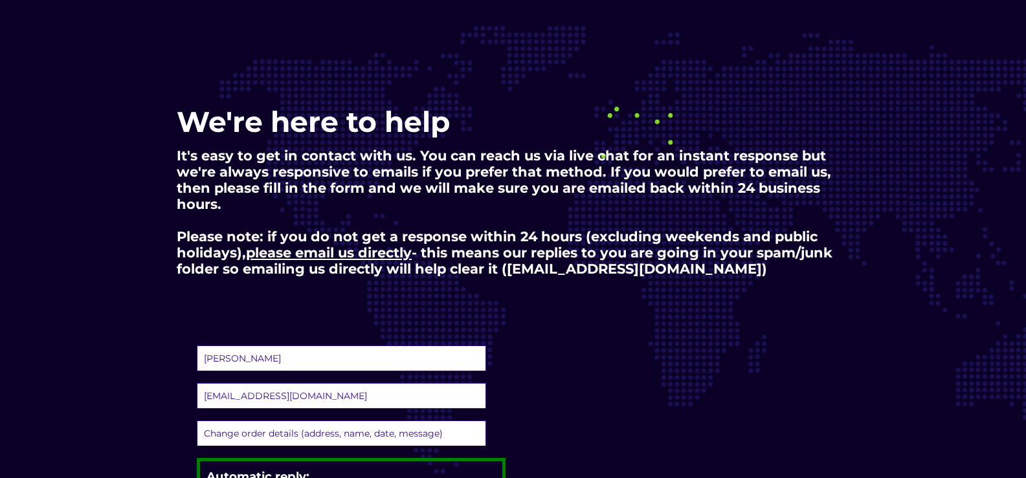
scroll to position [0, 0]
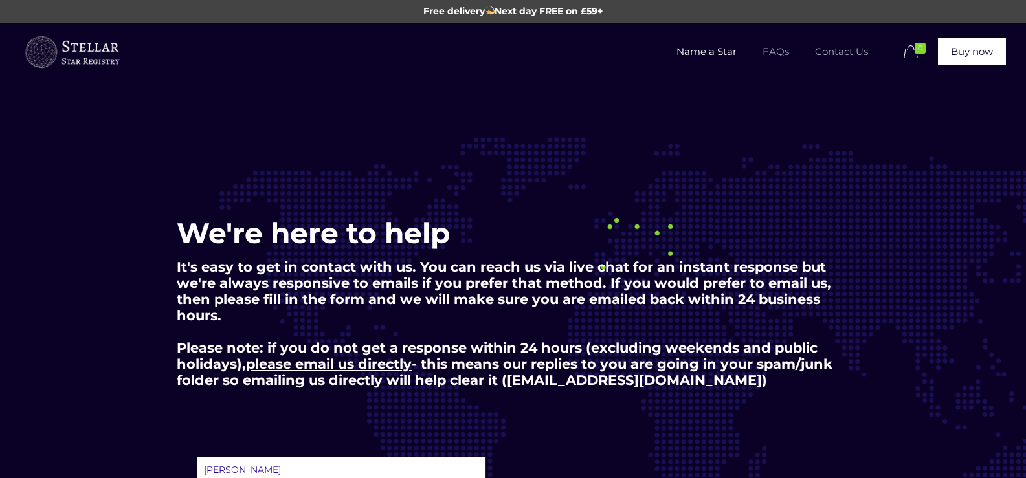
click at [782, 50] on span "FAQs" at bounding box center [776, 51] width 52 height 39
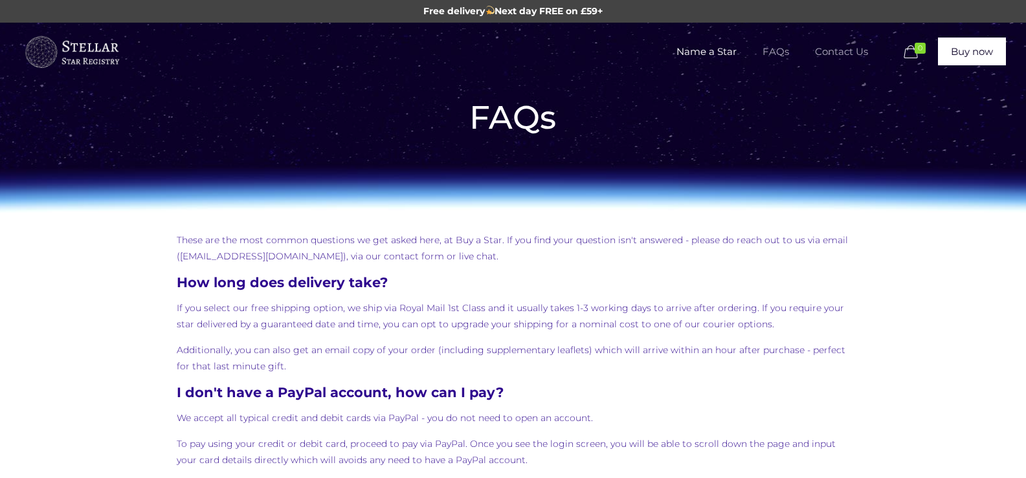
click at [838, 47] on span "Contact Us" at bounding box center [841, 51] width 79 height 39
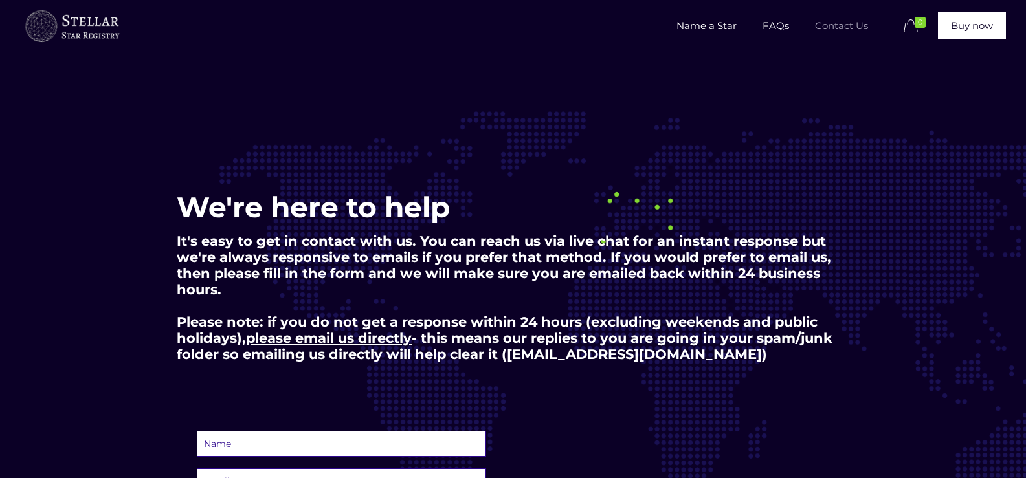
scroll to position [233, 0]
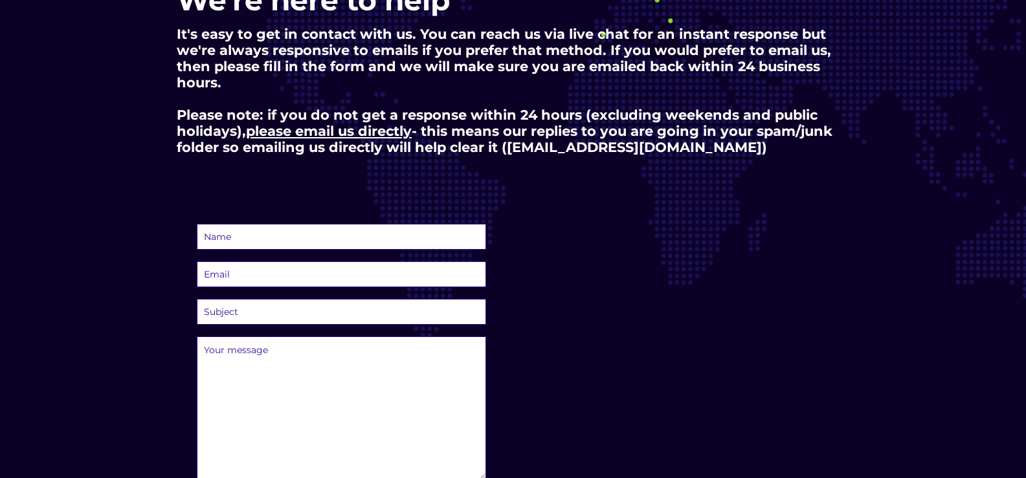
click at [299, 317] on select "Subject Question before I can place an order Multiple/corporate order of stars …" at bounding box center [342, 312] width 290 height 26
click at [197, 299] on select "Subject Question before I can place an order Multiple/corporate order of stars …" at bounding box center [342, 312] width 290 height 26
select select "existing-cancel-refund"
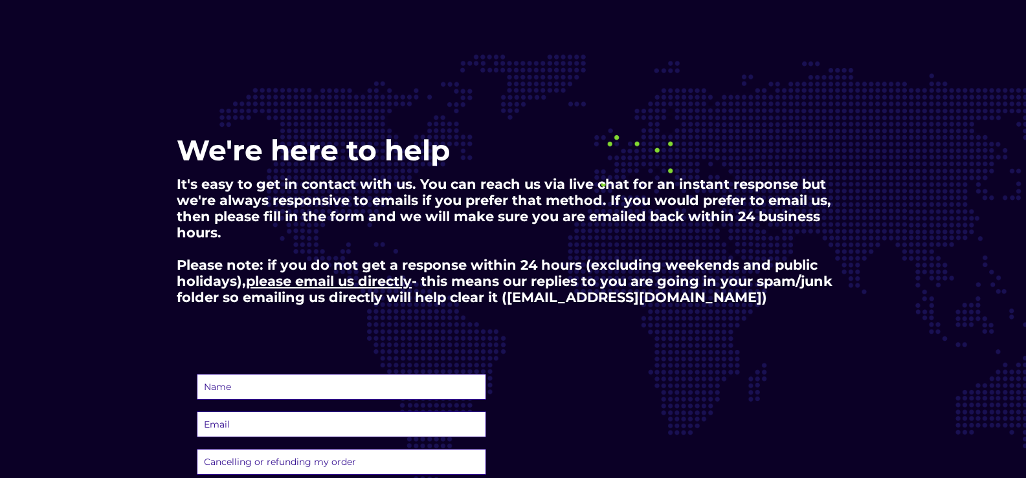
scroll to position [70, 0]
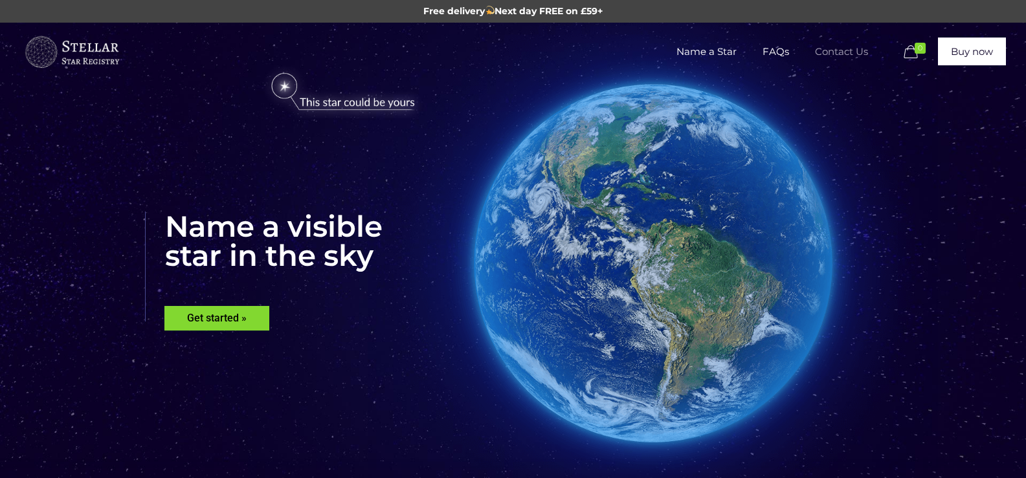
click at [838, 54] on span "Contact Us" at bounding box center [841, 51] width 79 height 39
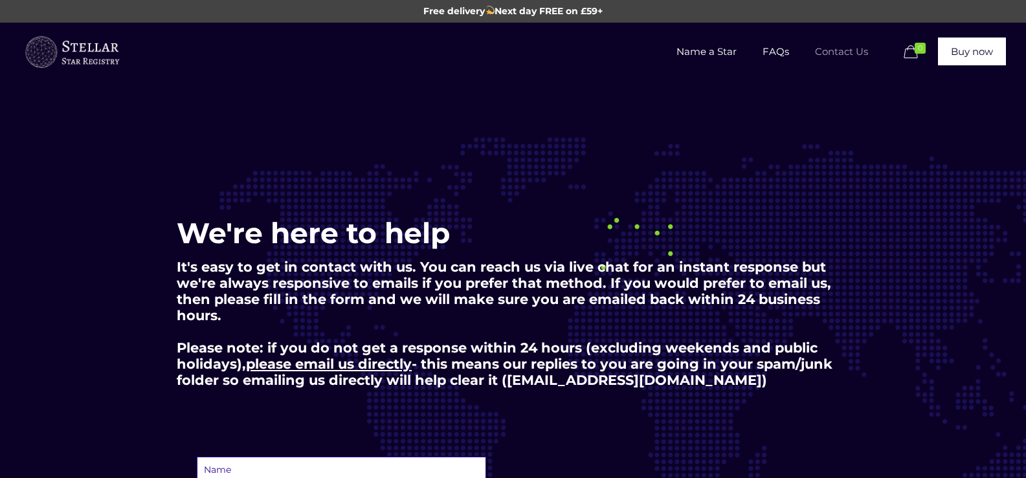
click at [82, 63] on img at bounding box center [71, 52] width 97 height 39
click at [321, 364] on u "please email us directly" at bounding box center [329, 364] width 166 height 16
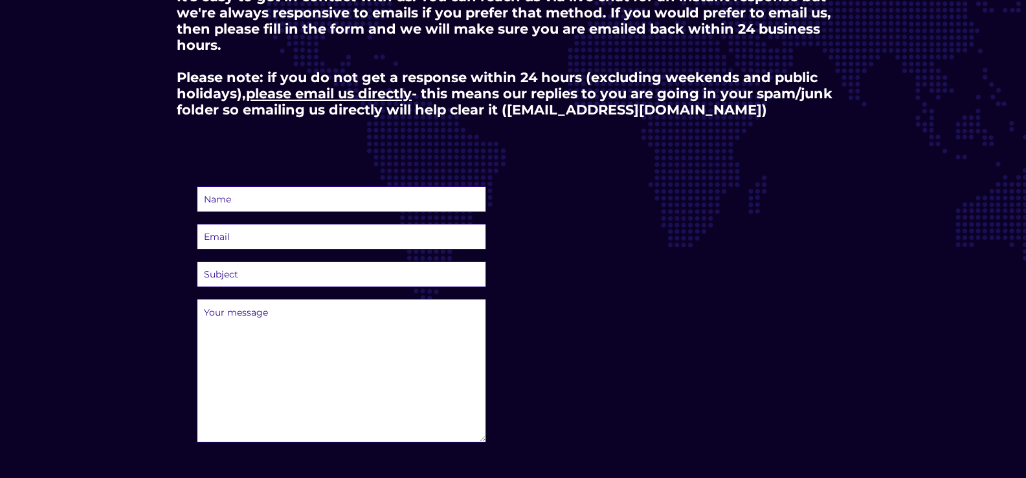
scroll to position [267, 0]
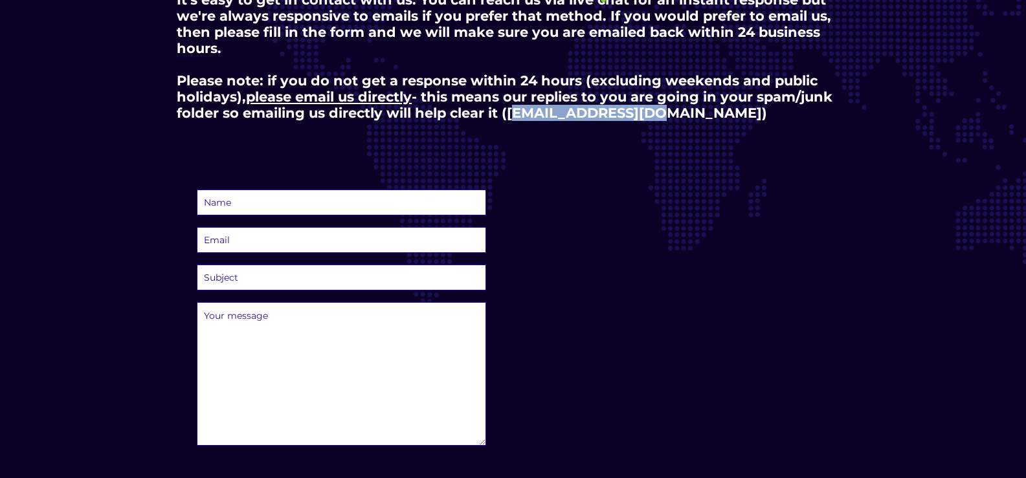
drag, startPoint x: 640, startPoint y: 114, endPoint x: 509, endPoint y: 114, distance: 130.1
click at [509, 114] on p "It's easy to get in contact with us. You can reach us via live chat for an inst…" at bounding box center [513, 56] width 673 height 129
copy p "hello@buyastar.uk"
click at [252, 277] on select "Subject Question before I can place an order Multiple/corporate order of stars …" at bounding box center [342, 278] width 290 height 26
select select "existing-change"
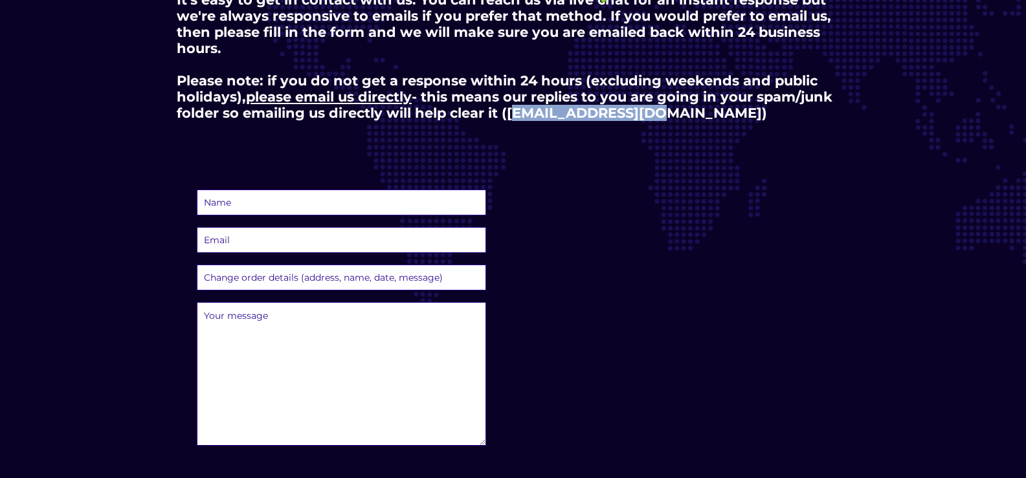
click at [197, 265] on select "Subject Question before I can place an order Multiple/corporate order of stars …" at bounding box center [342, 278] width 290 height 26
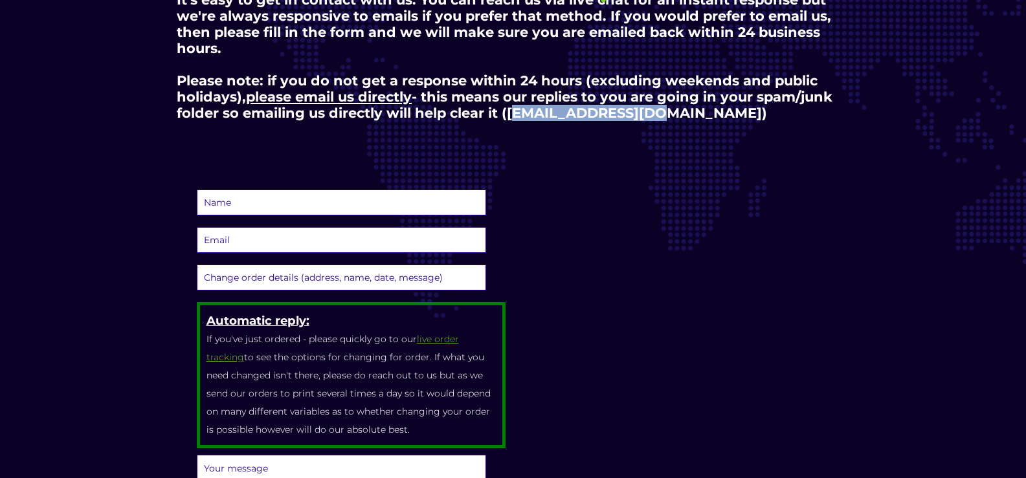
click at [434, 337] on link "live order tracking" at bounding box center [332, 348] width 252 height 30
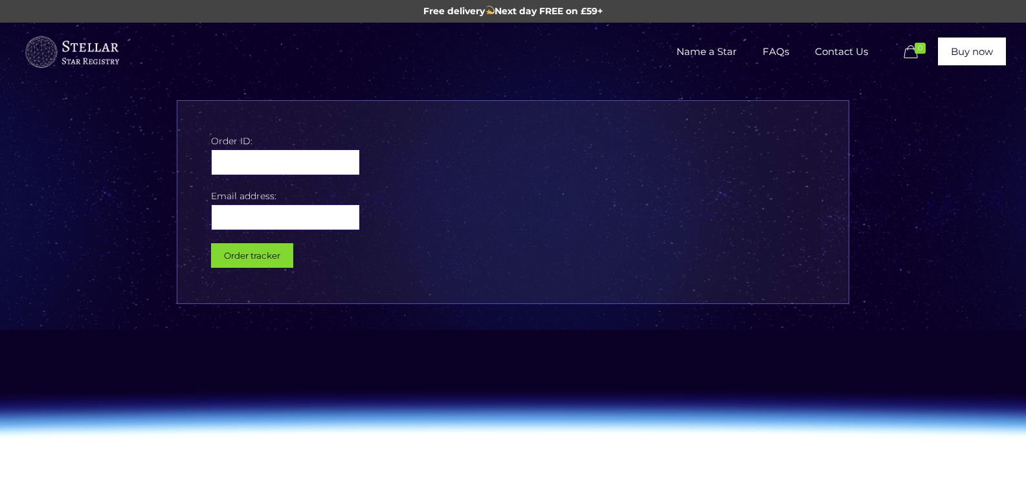
click at [293, 168] on input "text" at bounding box center [285, 163] width 149 height 26
type input "109619"
click at [276, 215] on input "email" at bounding box center [285, 218] width 149 height 26
type input "liam.read.1992@gmail.com"
click at [258, 252] on input "Order tracker" at bounding box center [252, 255] width 82 height 25
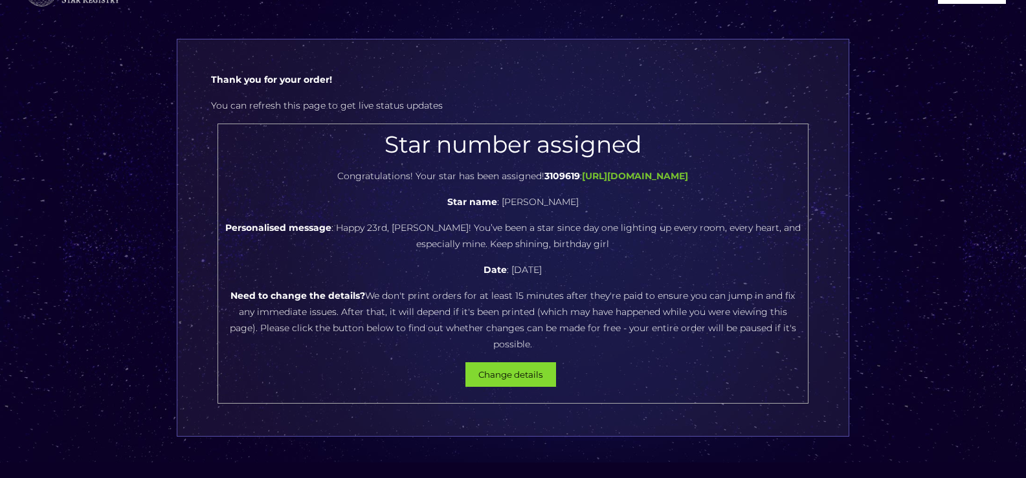
scroll to position [71, 0]
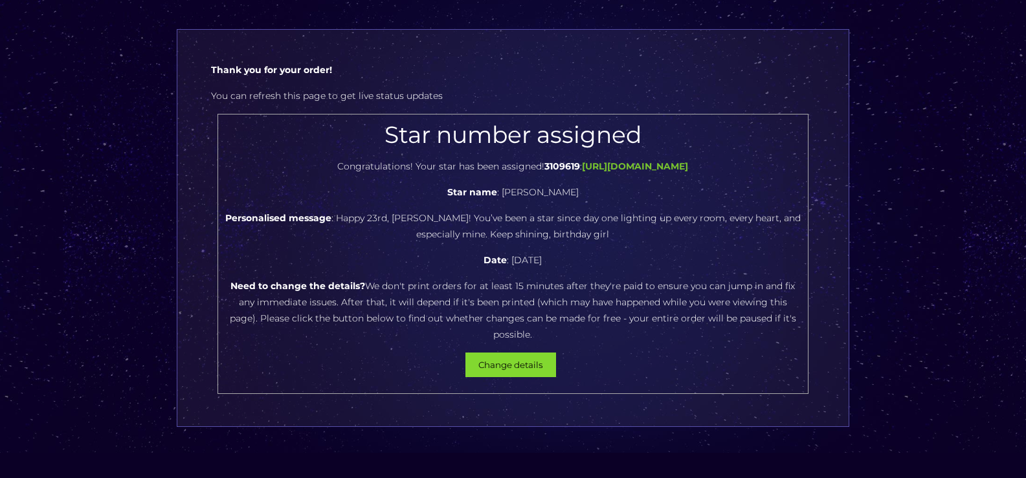
click at [497, 377] on center "Star number assigned Congratulations! Your star has been assigned! 3109619 : ht…" at bounding box center [513, 254] width 577 height 266
click at [528, 361] on button "Change details" at bounding box center [510, 365] width 91 height 25
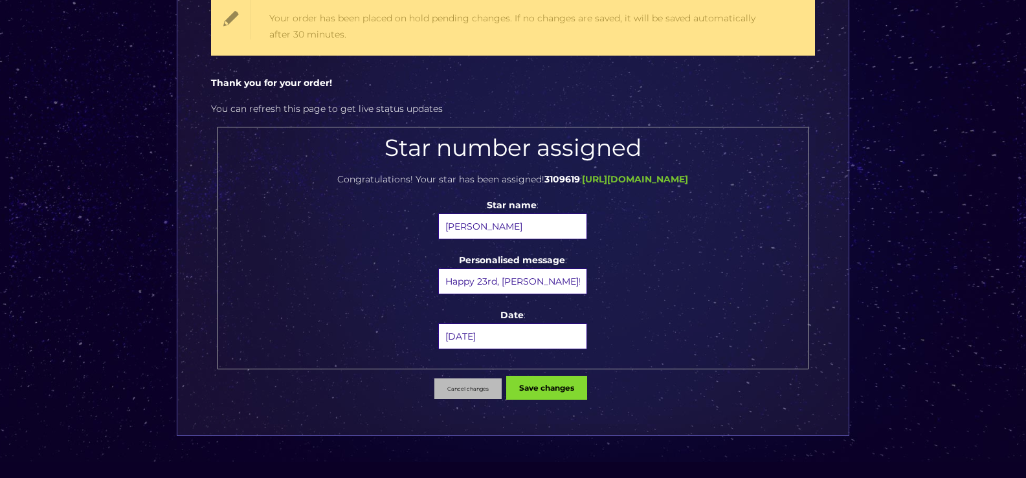
scroll to position [137, 0]
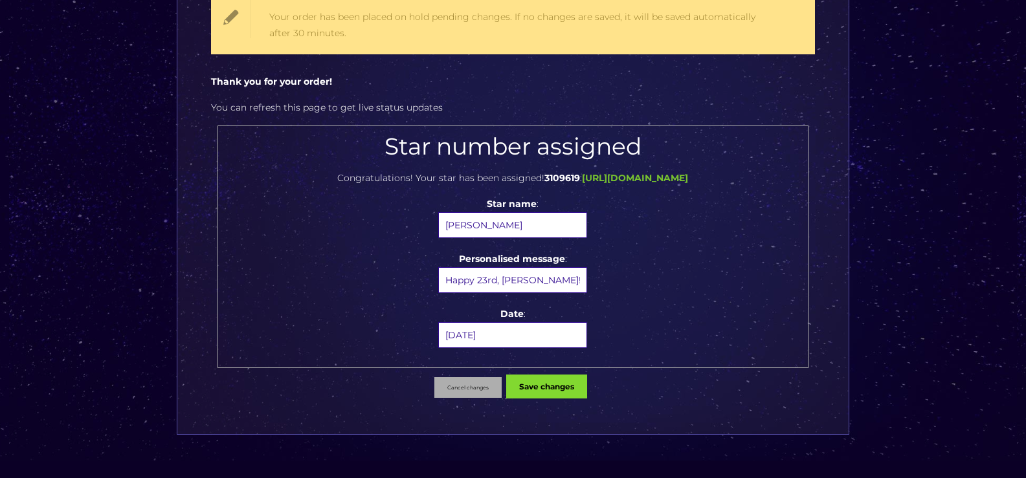
click at [460, 391] on button "Cancel changes" at bounding box center [467, 387] width 67 height 21
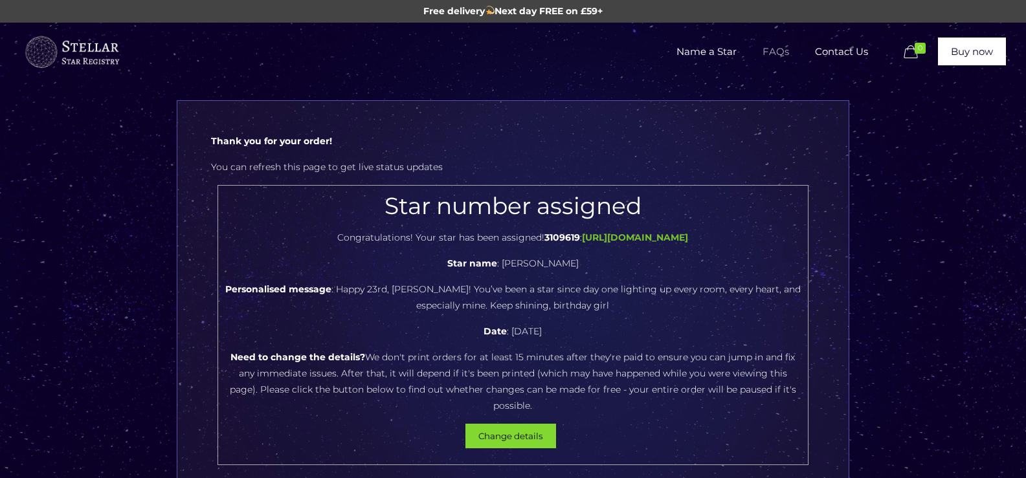
click at [794, 52] on span "FAQs" at bounding box center [776, 51] width 52 height 39
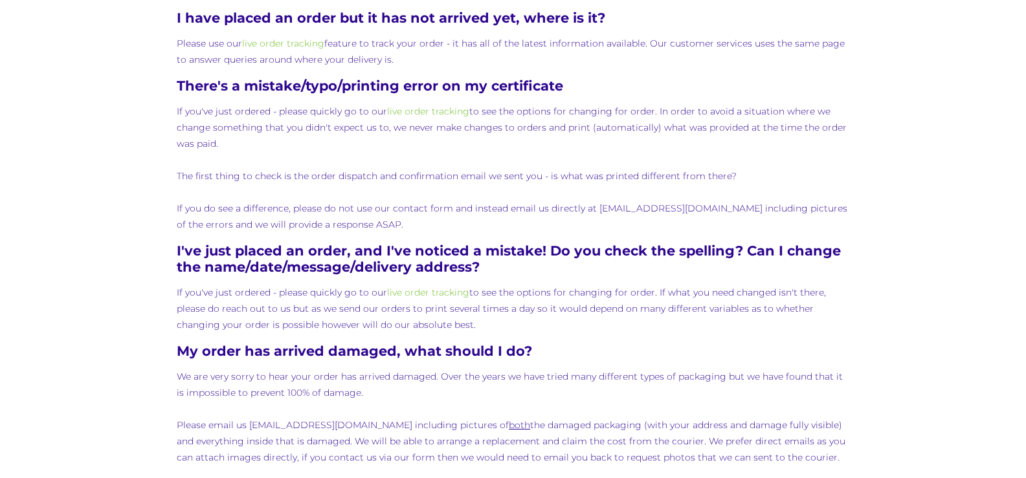
scroll to position [1098, 0]
